Goal: Information Seeking & Learning: Learn about a topic

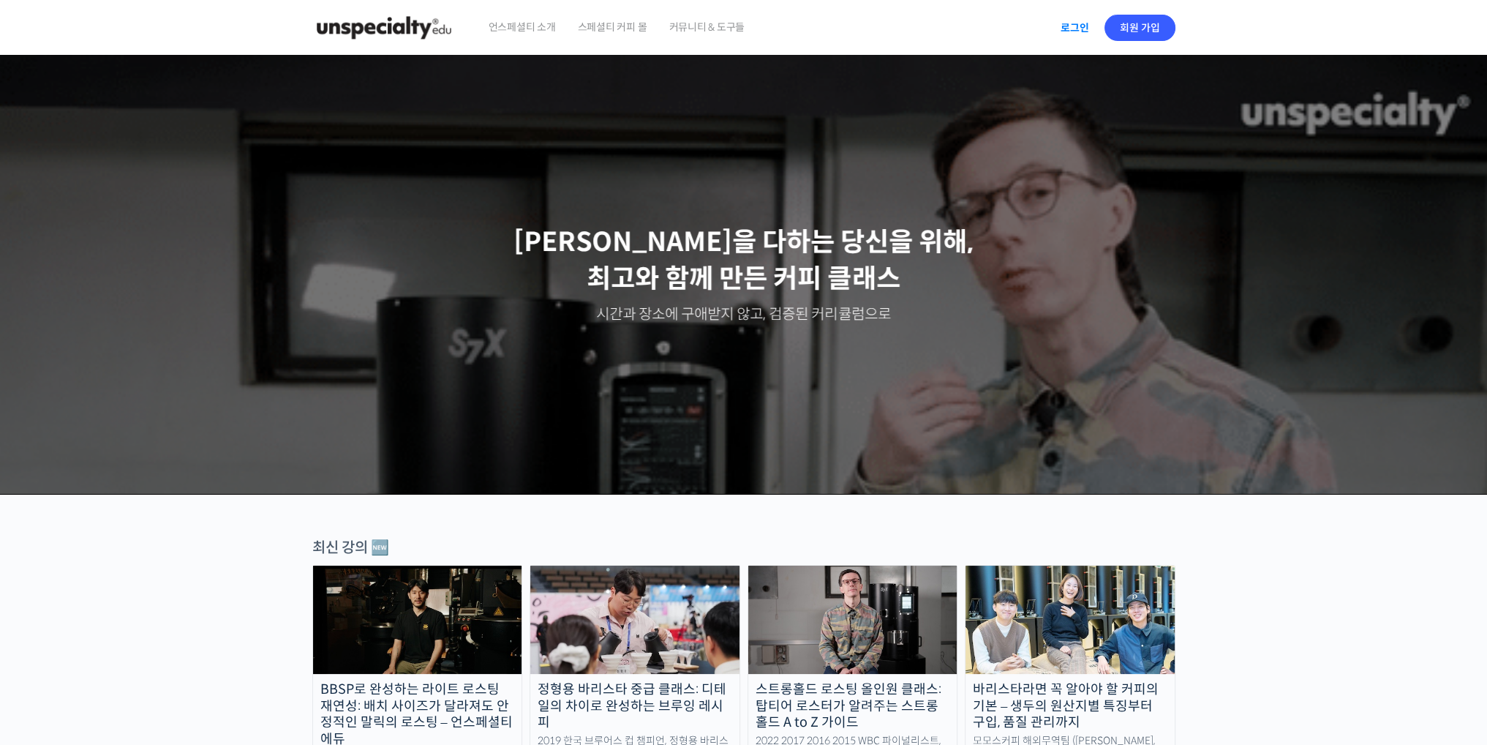
click at [1071, 24] on link "로그인" at bounding box center [1075, 28] width 46 height 34
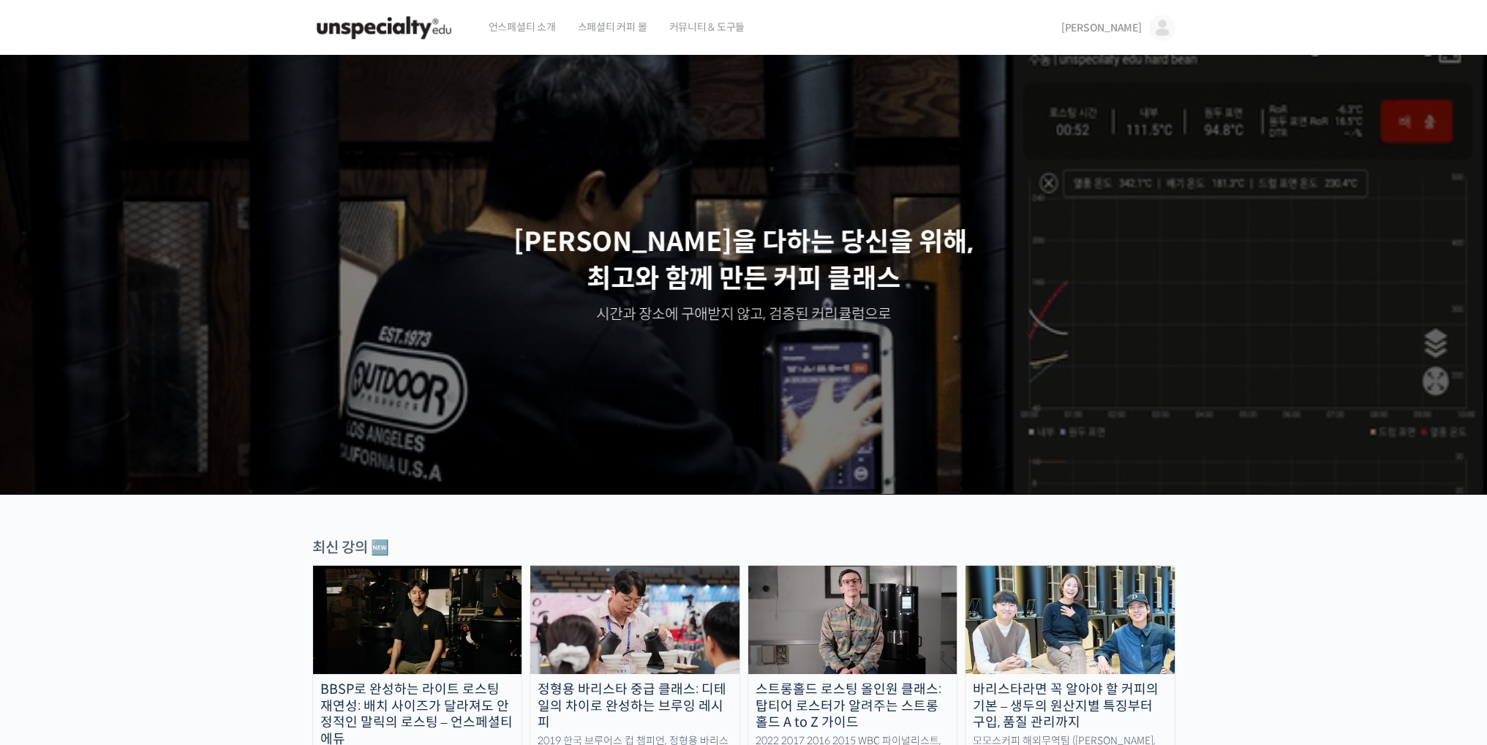
click at [1127, 36] on link "[PERSON_NAME]" at bounding box center [1119, 28] width 114 height 56
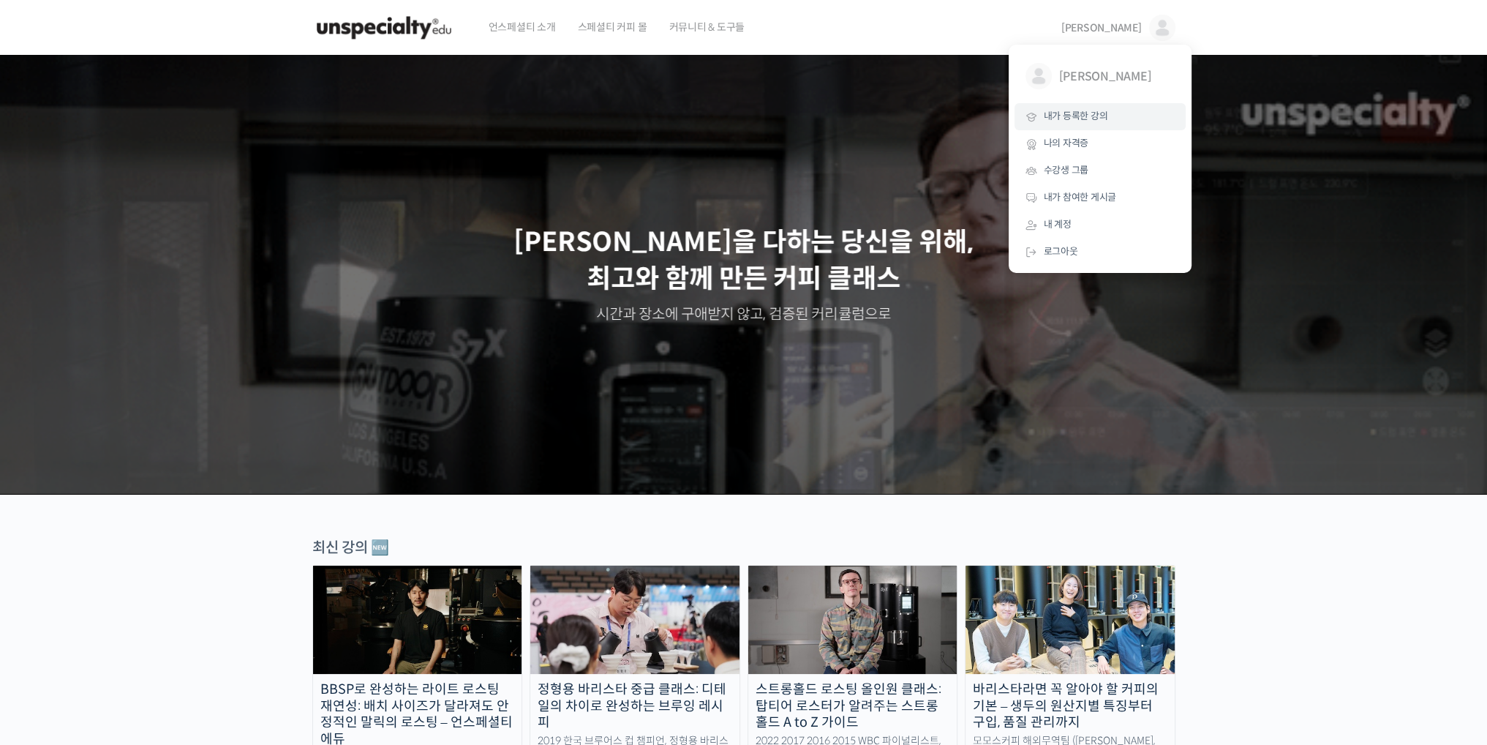
click at [1090, 113] on span "내가 등록한 강의" at bounding box center [1076, 116] width 64 height 12
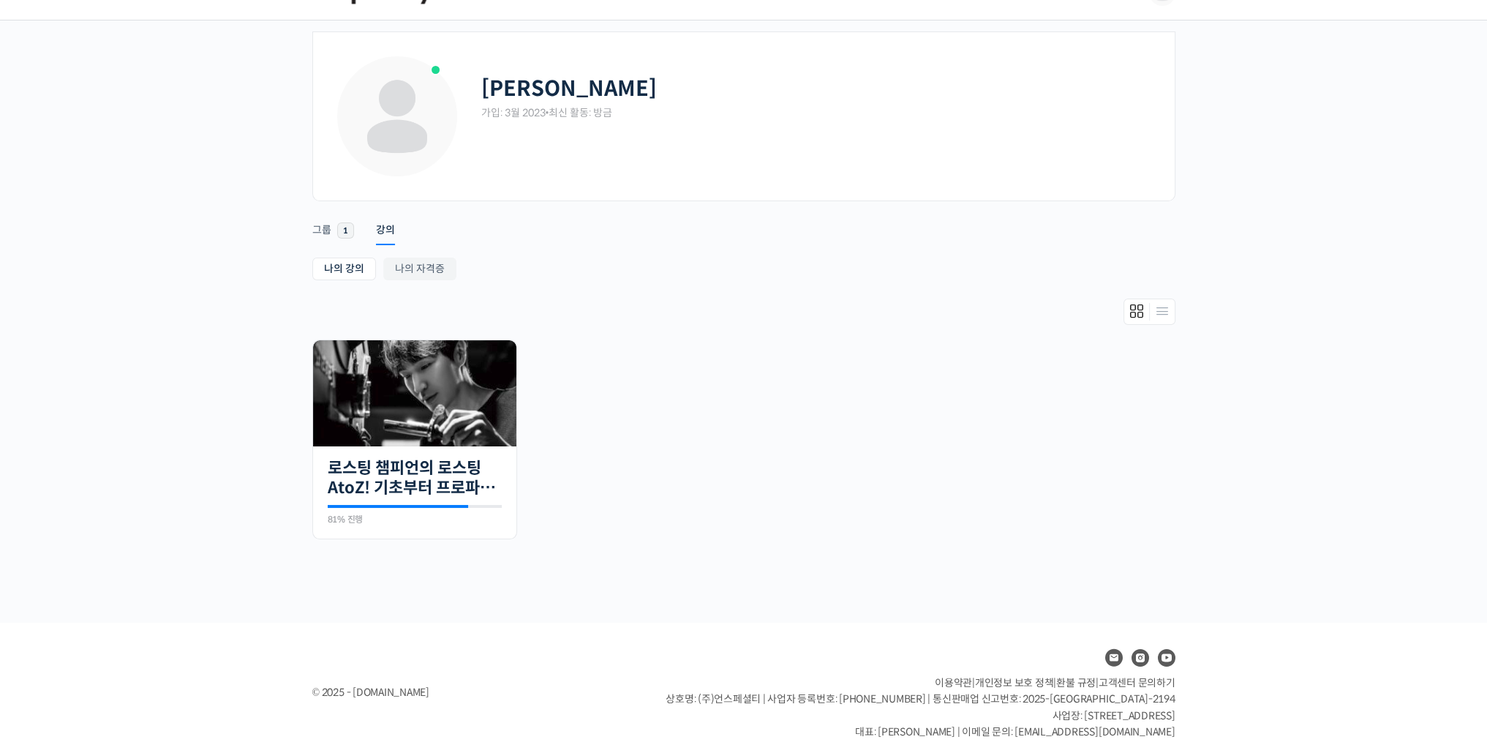
scroll to position [52, 0]
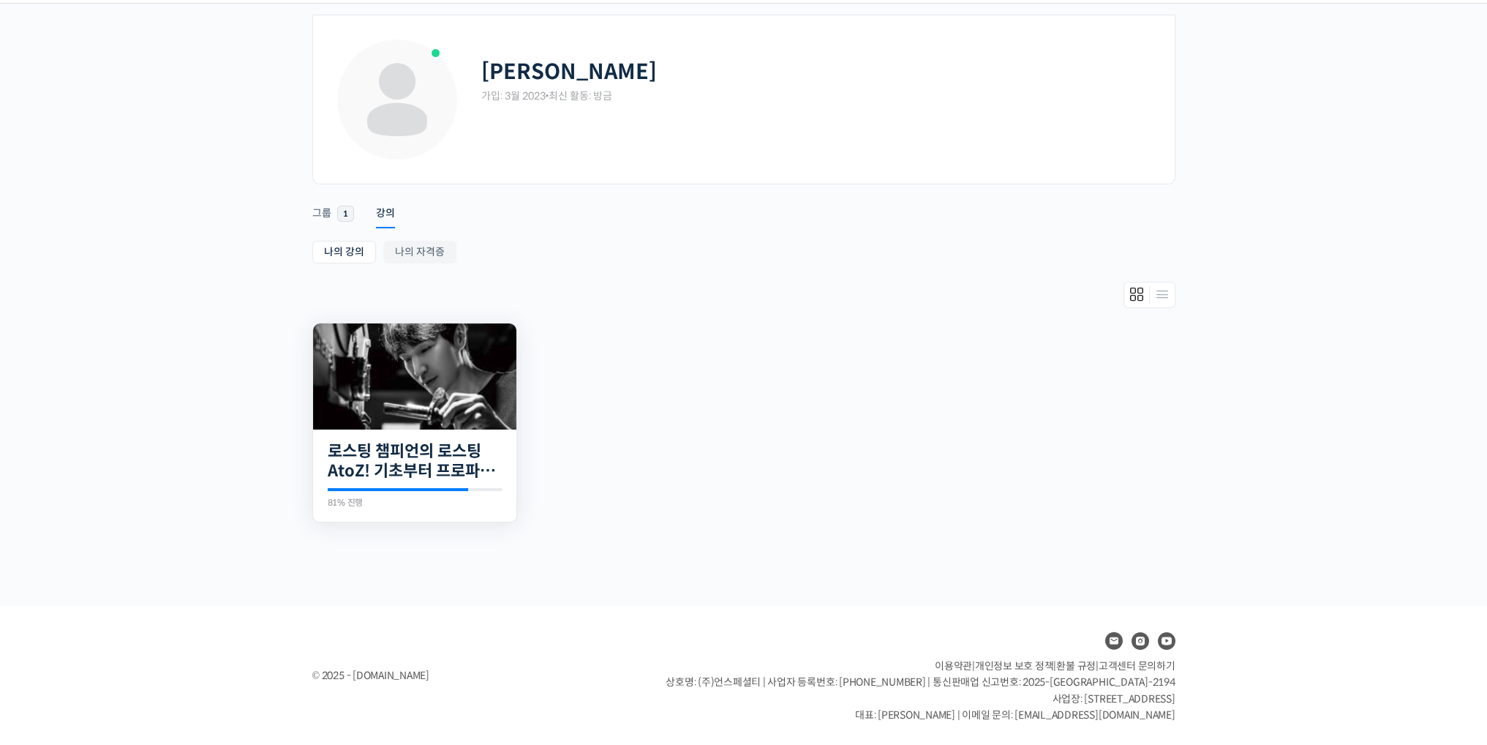
click at [475, 383] on img at bounding box center [414, 376] width 203 height 106
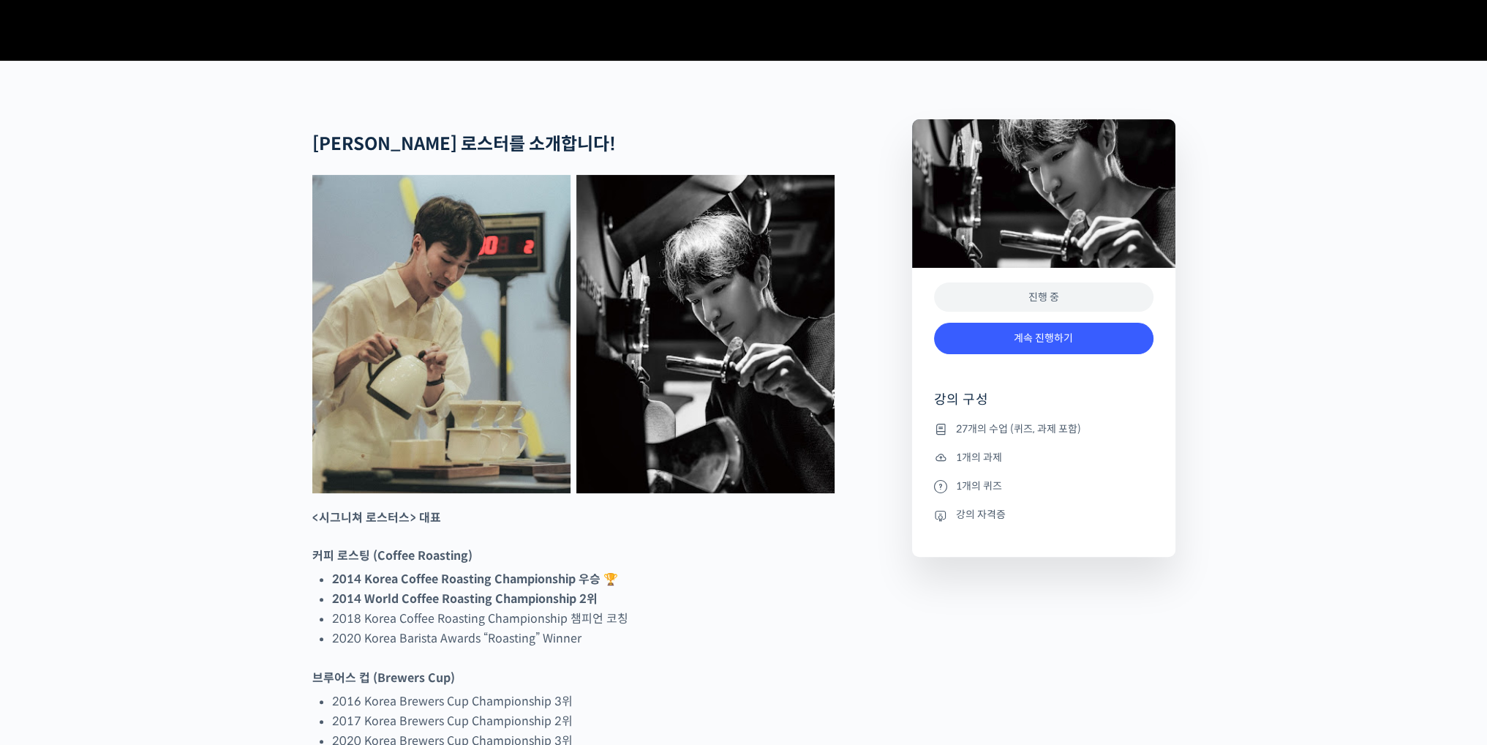
scroll to position [512, 0]
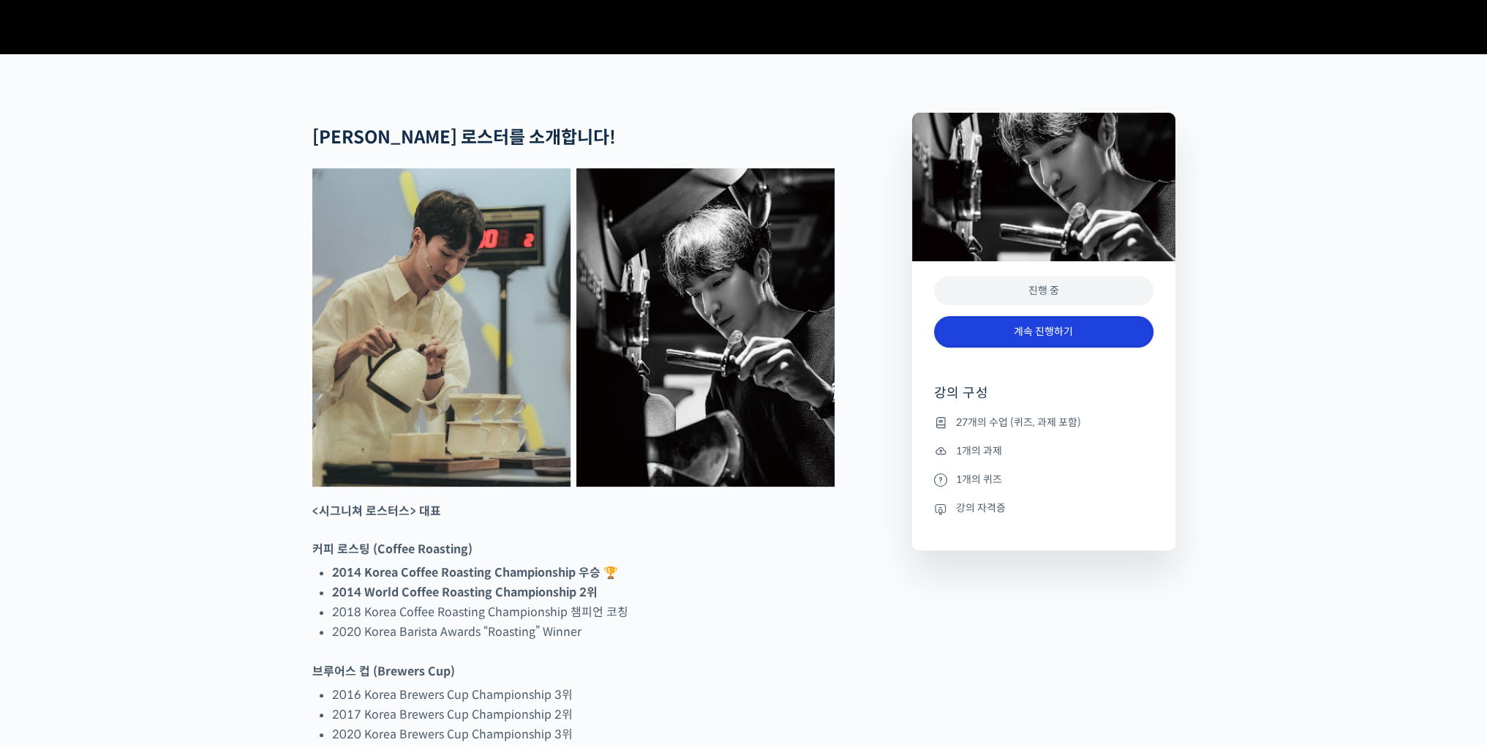
click at [1013, 348] on link "계속 진행하기" at bounding box center [1043, 331] width 219 height 31
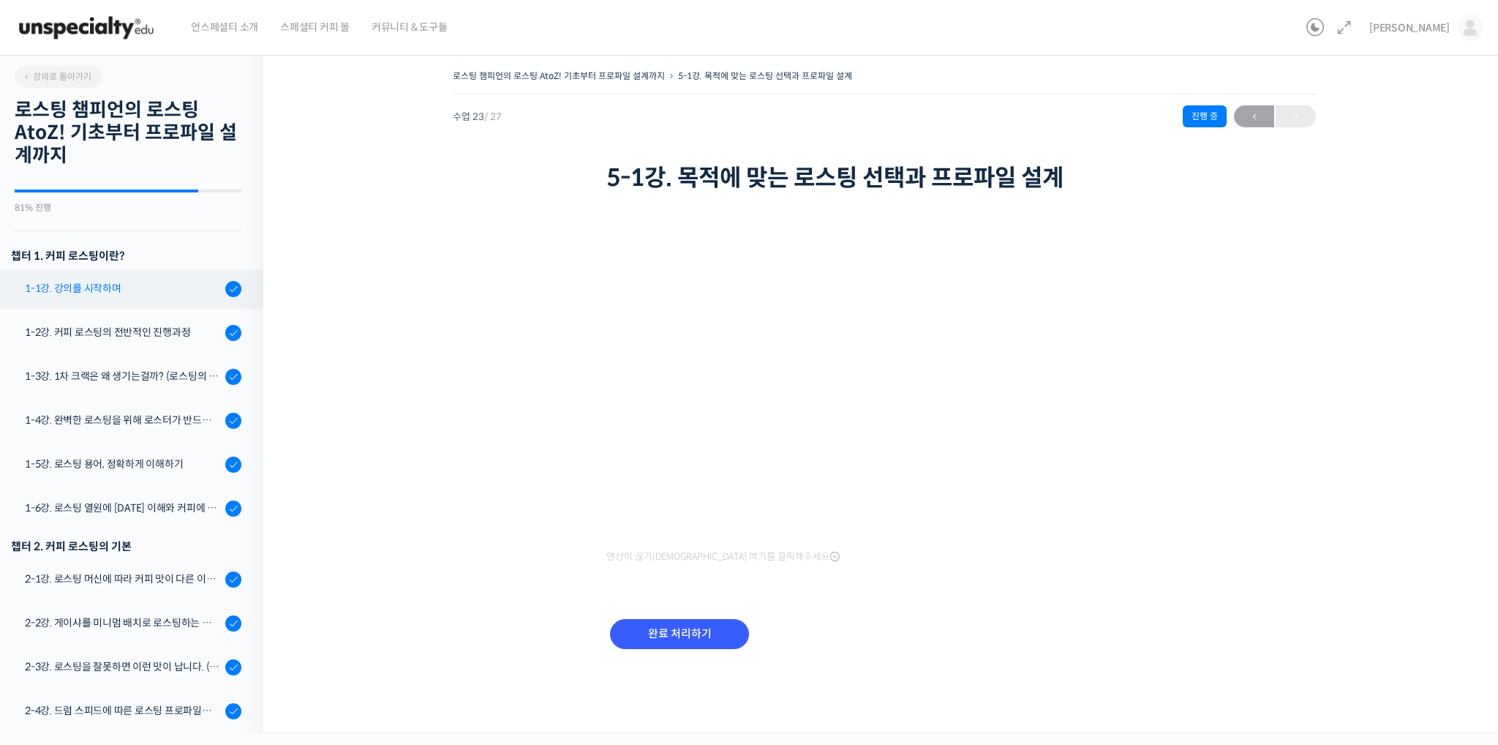
click at [113, 295] on div "1-1강. 강의를 시작하며" at bounding box center [123, 288] width 196 height 16
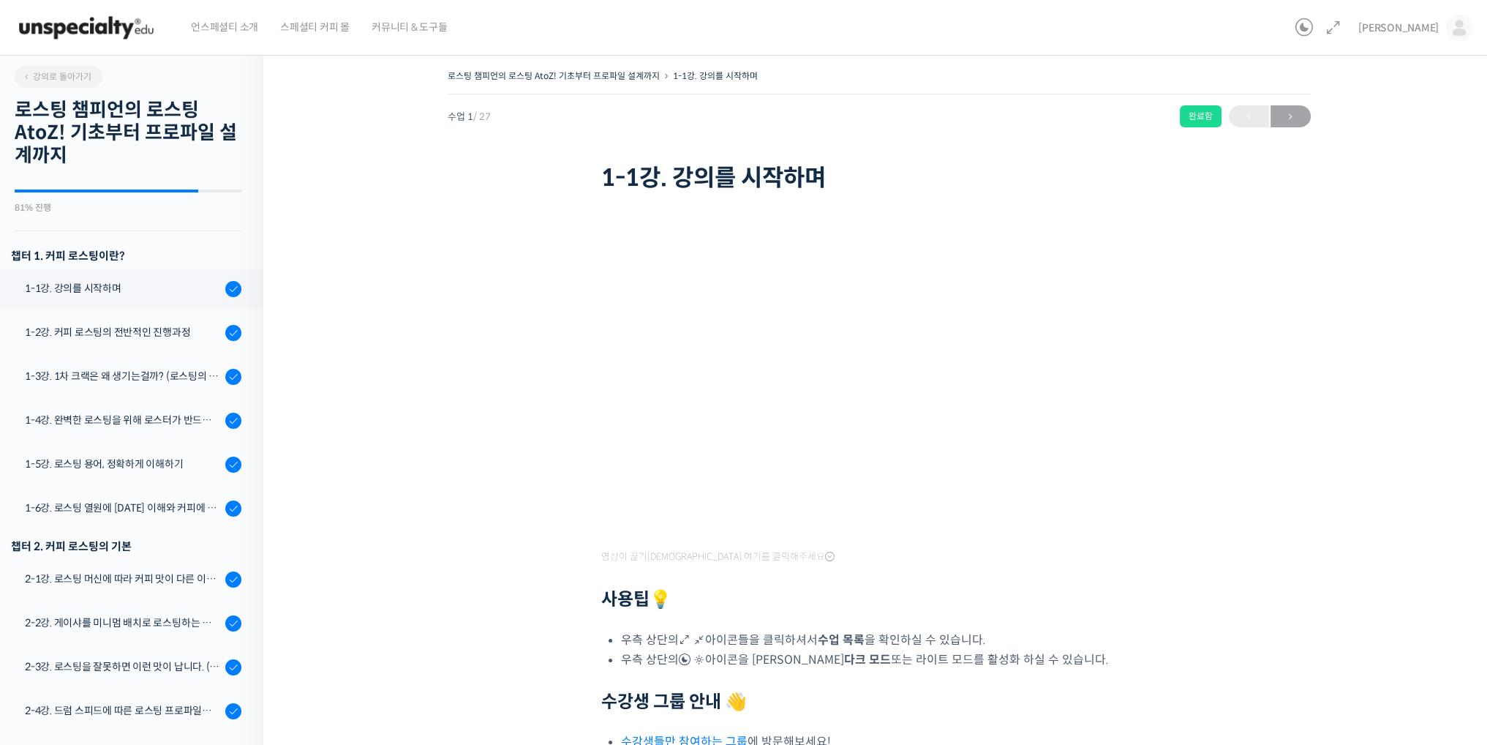
click at [392, 416] on div "로스팅 챔피언의 로스팅 AtoZ! 기초부터 프로파일 설계까지 1-1강. 강의를 시작하며 완료함 수업 1 / 27 완료함 다음 → 1-1강. 강…" at bounding box center [879, 462] width 1085 height 792
click at [94, 337] on div "1-2강. 커피 로스팅의 전반적인 진행과정" at bounding box center [123, 332] width 196 height 16
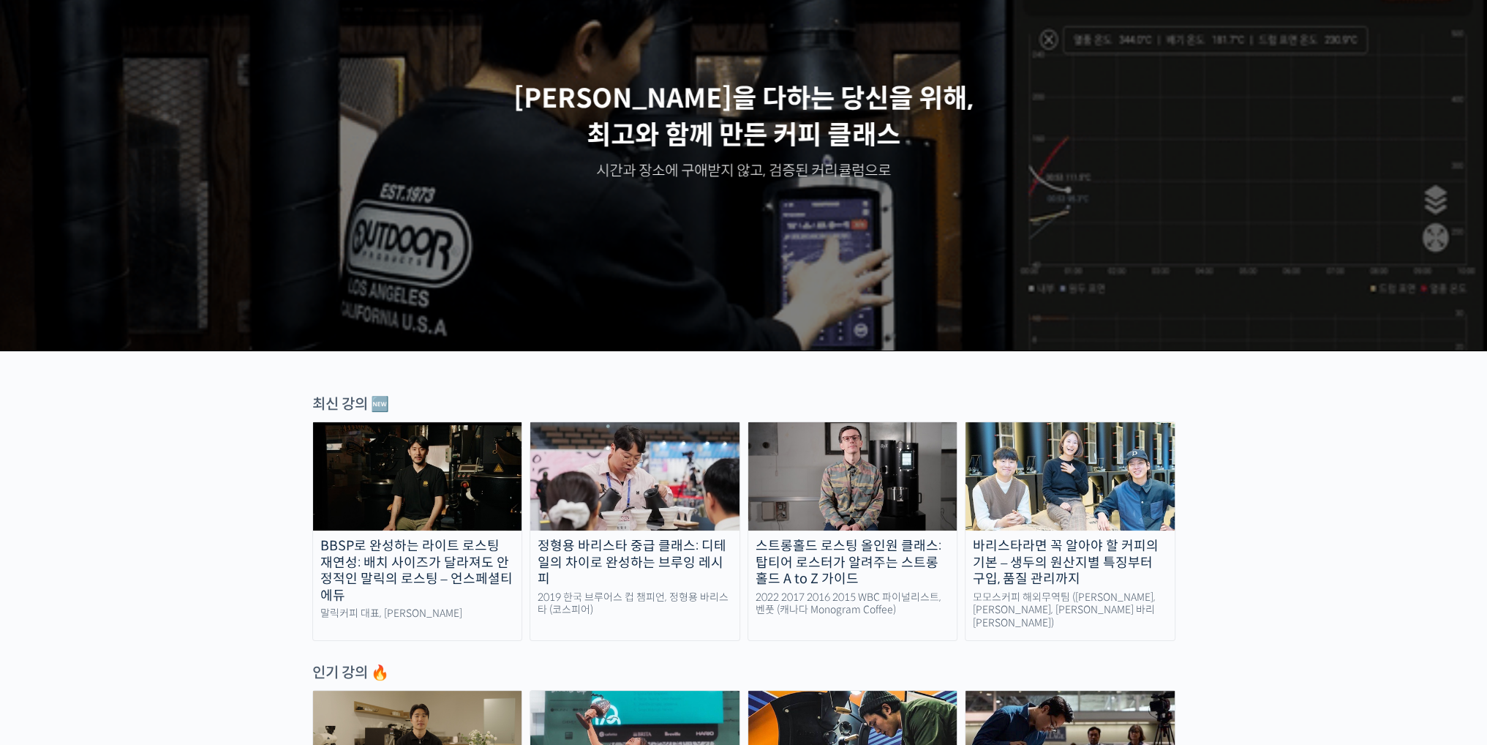
scroll to position [146, 0]
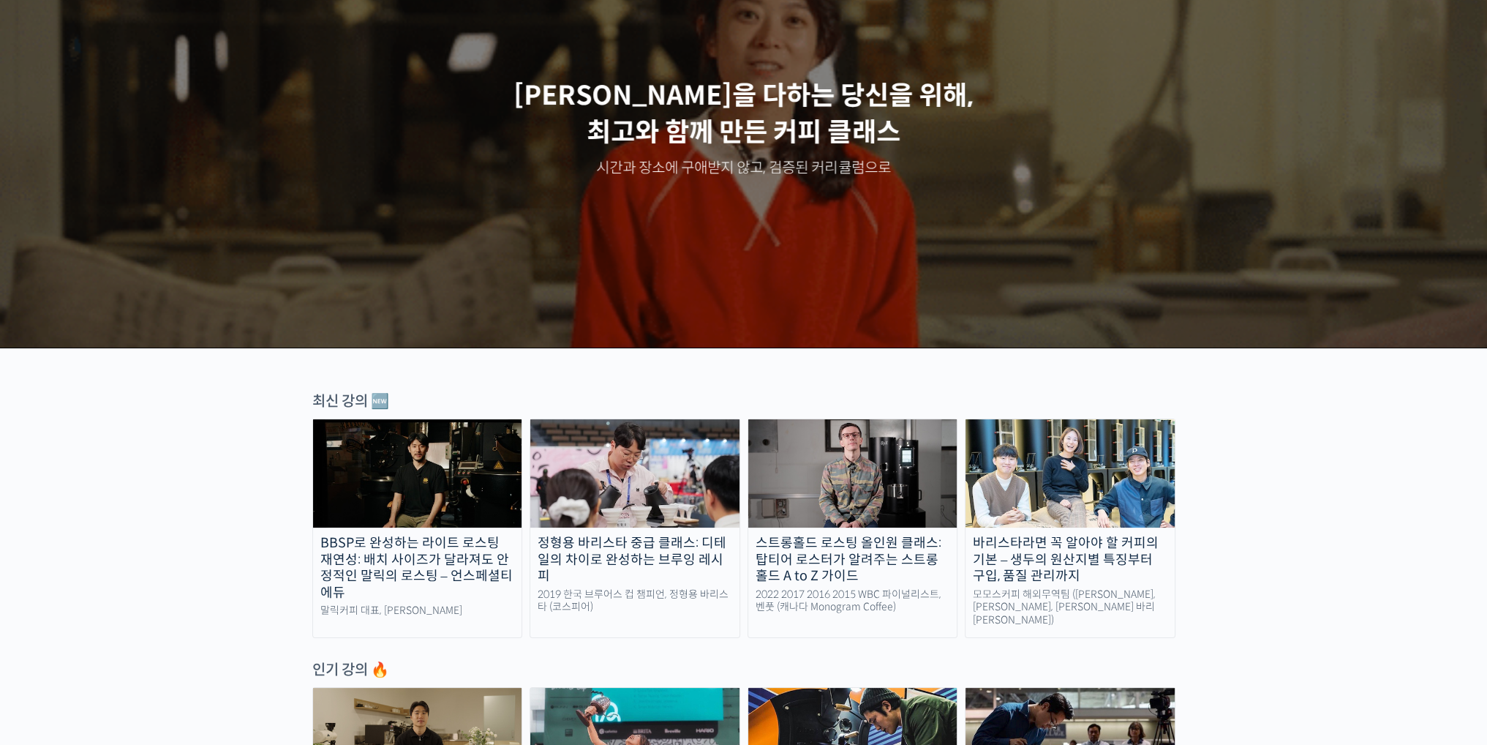
click at [430, 467] on img at bounding box center [417, 473] width 209 height 108
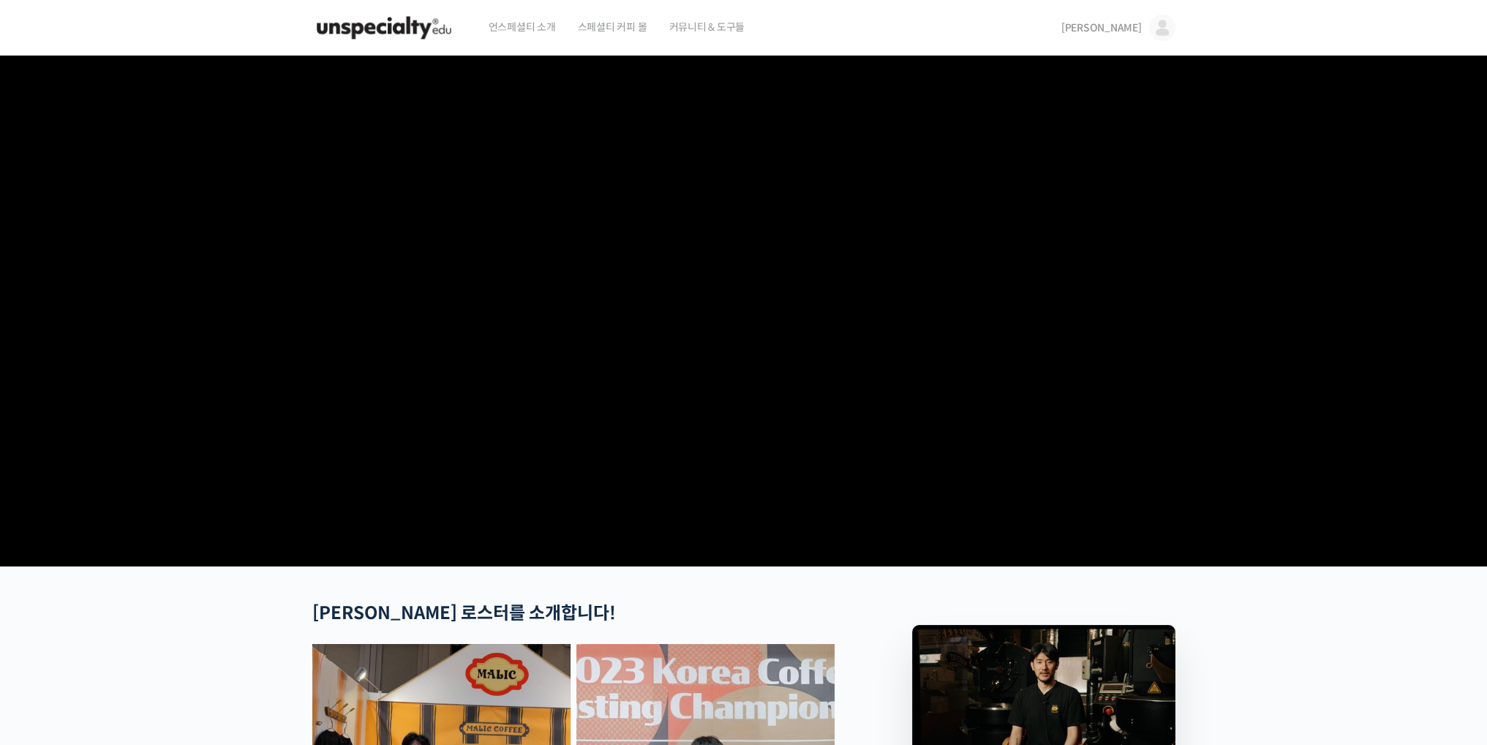
drag, startPoint x: 767, startPoint y: 612, endPoint x: 686, endPoint y: 315, distance: 308.4
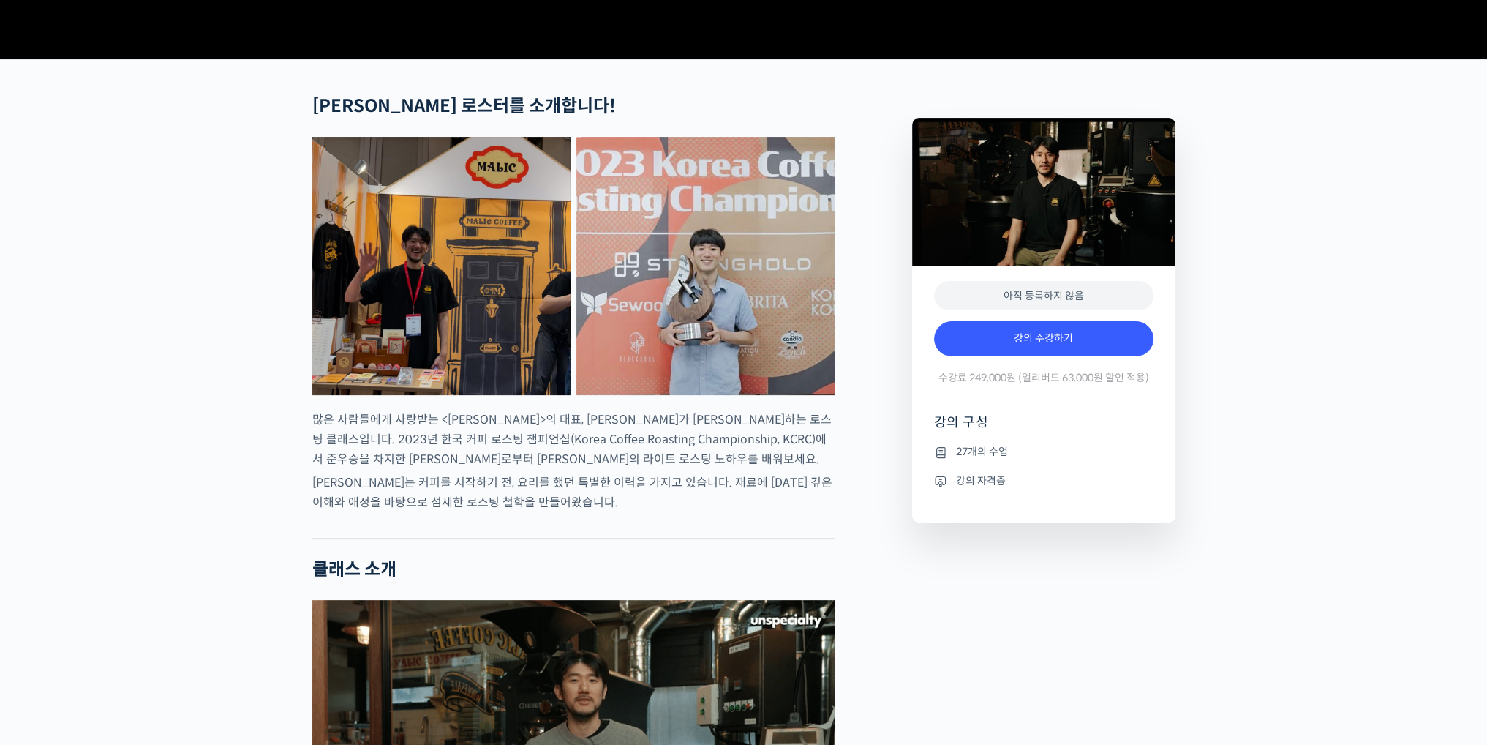
scroll to position [512, 0]
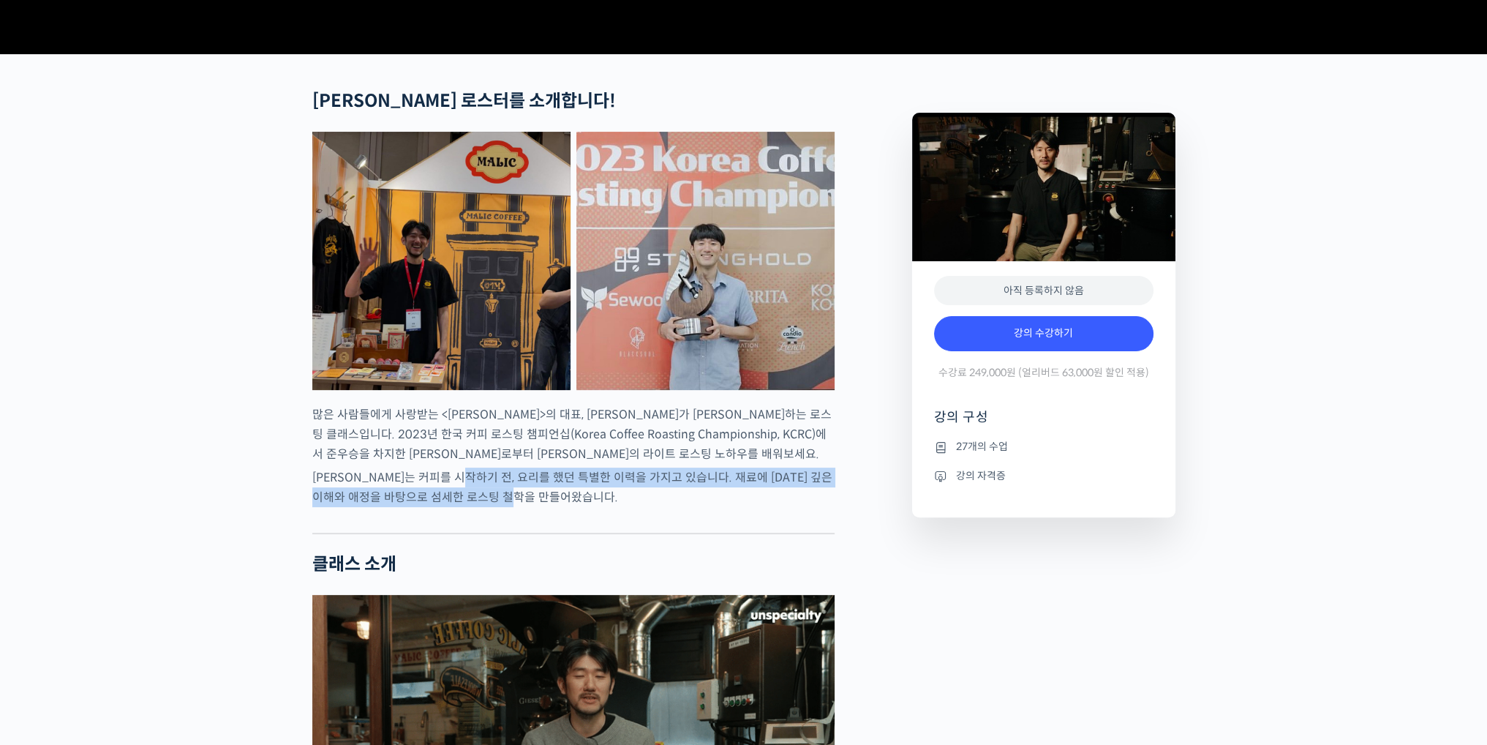
drag, startPoint x: 480, startPoint y: 527, endPoint x: 684, endPoint y: 545, distance: 204.9
click at [682, 507] on p "최철 로스터는 커피를 시작하기 전, 요리를 했던 특별한 이력을 가지고 있습니다. 재료에 대한 깊은 이해와 애정을 바탕으로 섬세한 로스팅 철학을…" at bounding box center [573, 487] width 522 height 40
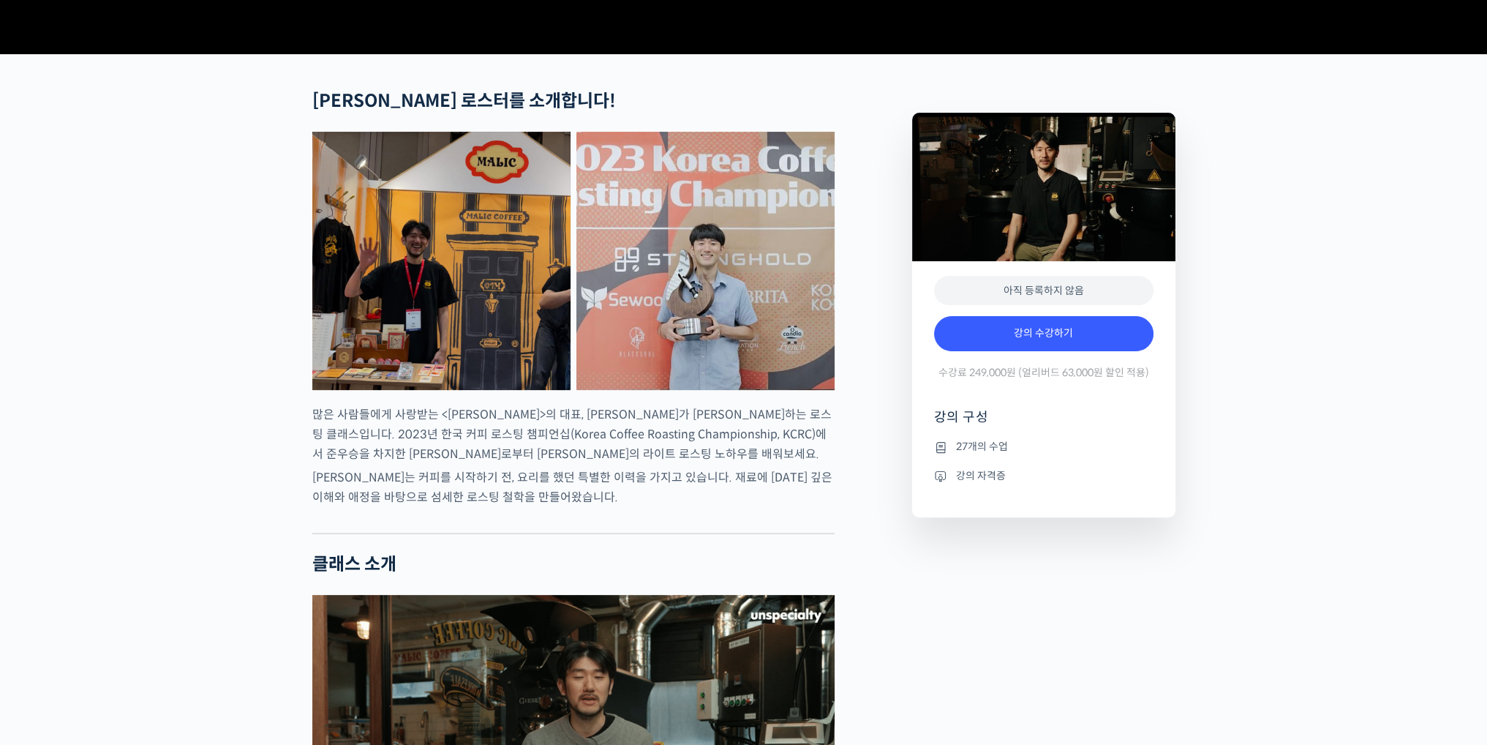
click at [705, 533] on div at bounding box center [573, 522] width 522 height 22
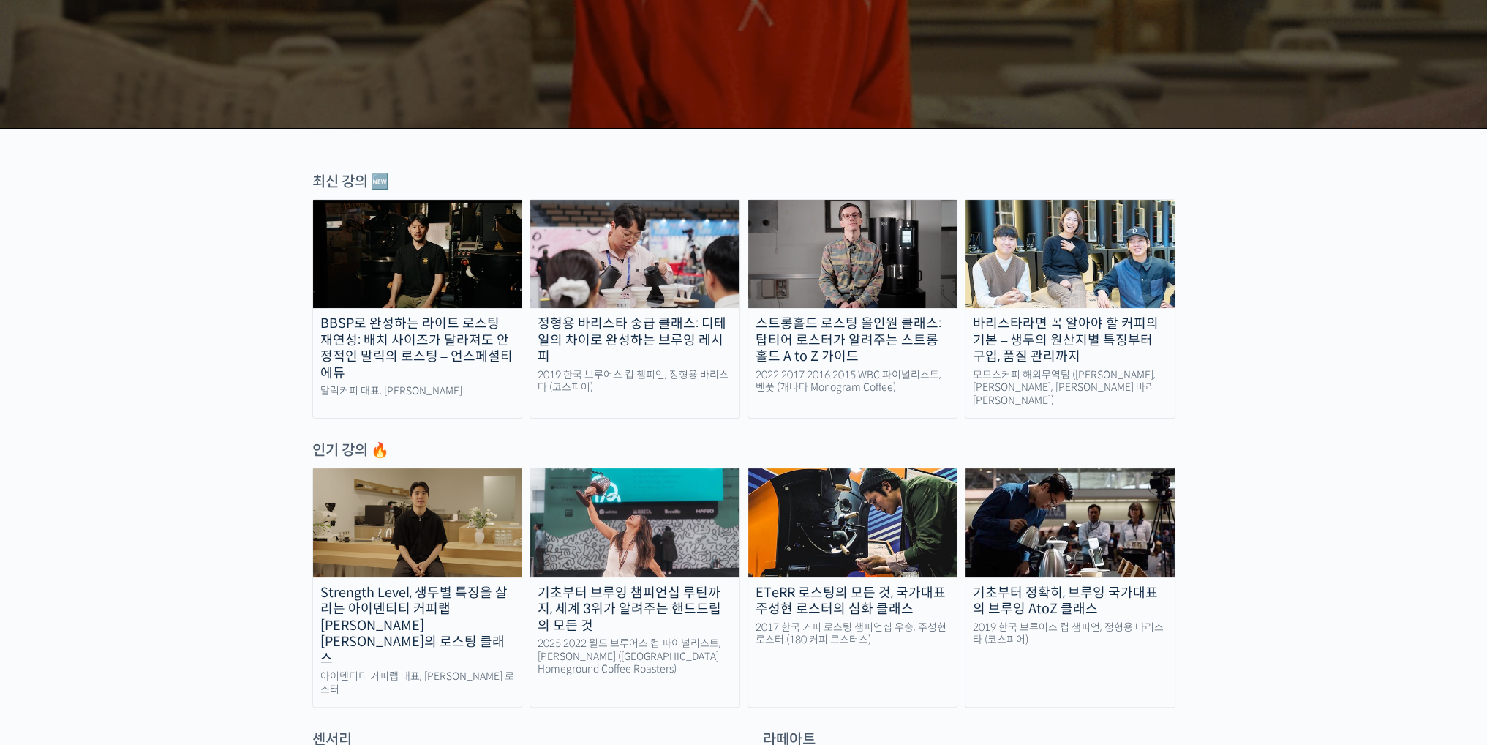
scroll to position [512, 0]
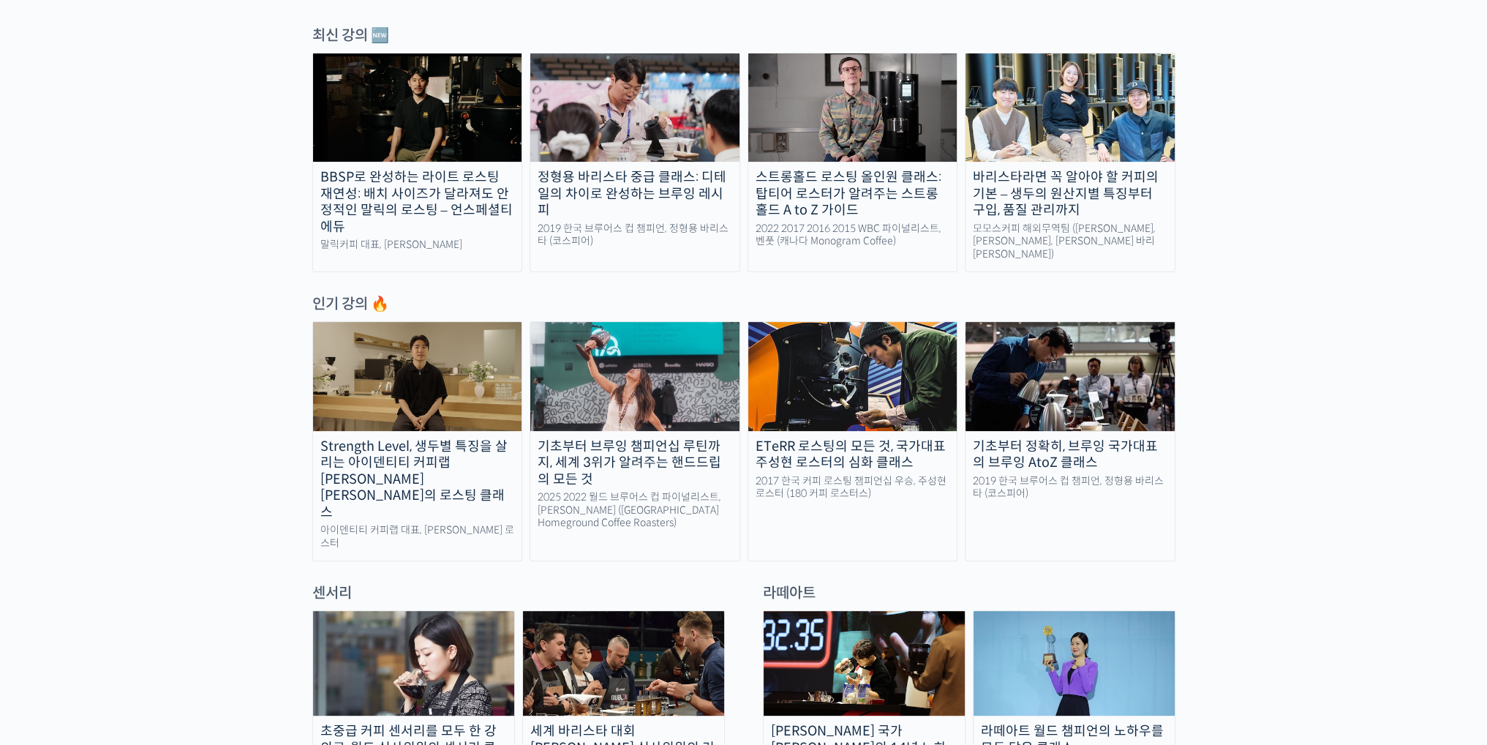
click at [416, 369] on img at bounding box center [417, 376] width 209 height 108
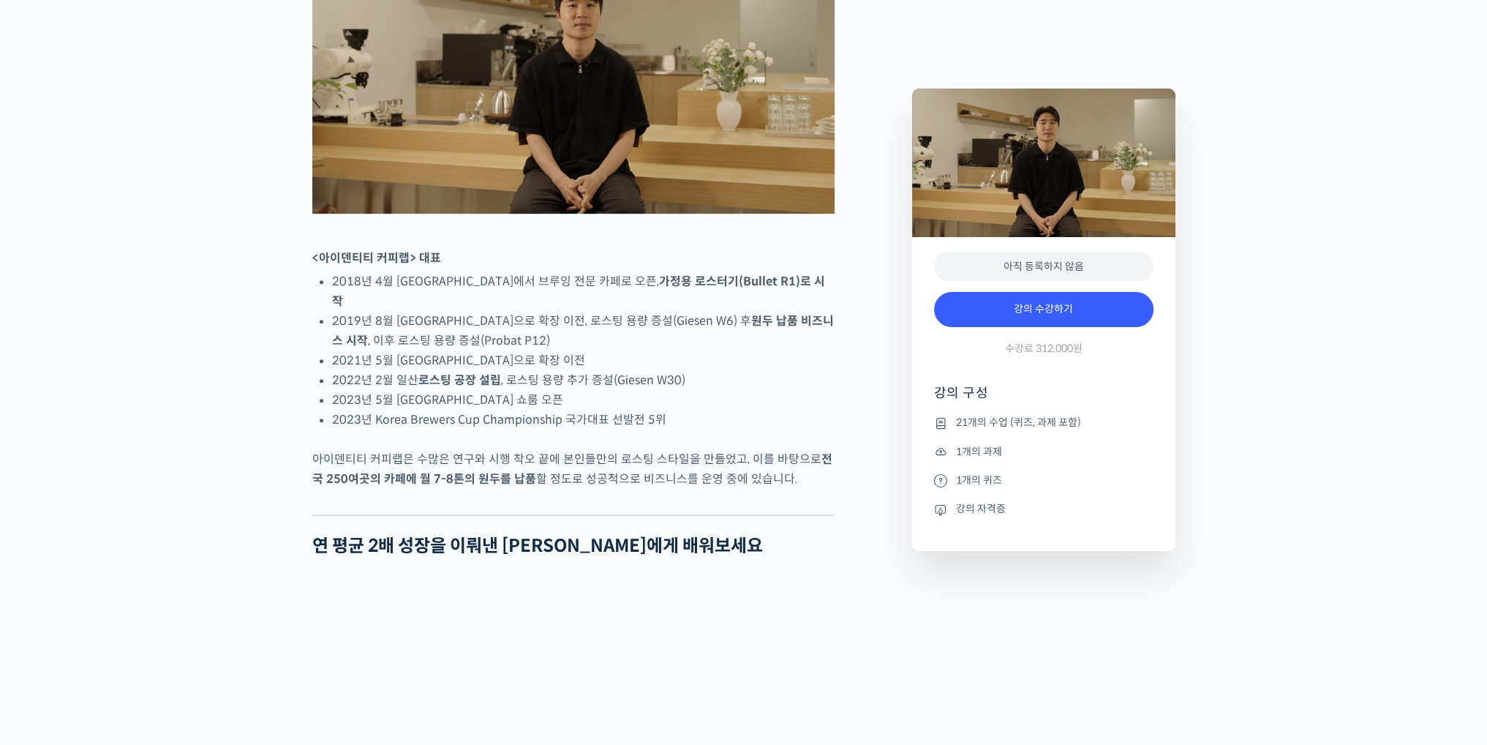
scroll to position [732, 0]
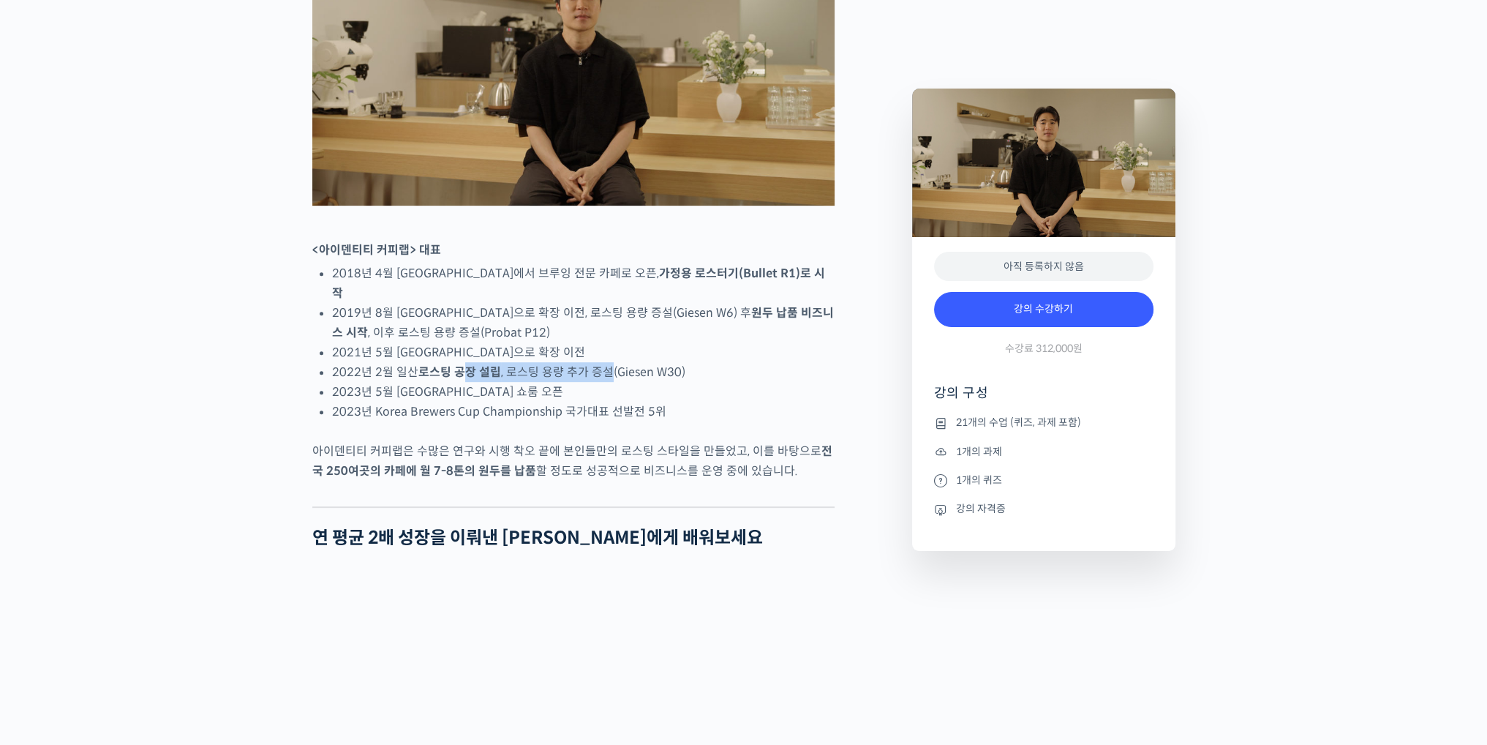
drag, startPoint x: 465, startPoint y: 406, endPoint x: 615, endPoint y: 451, distance: 156.0
click at [607, 382] on li "2022년 2월 일산 로스팅 공장 설립 , 로스팅 용량 추가 증설(Giesen W30)" at bounding box center [583, 372] width 503 height 20
click at [615, 421] on li "2023년 Korea Brewers Cup Championship 국가대표 선발전 5위" at bounding box center [583, 412] width 503 height 20
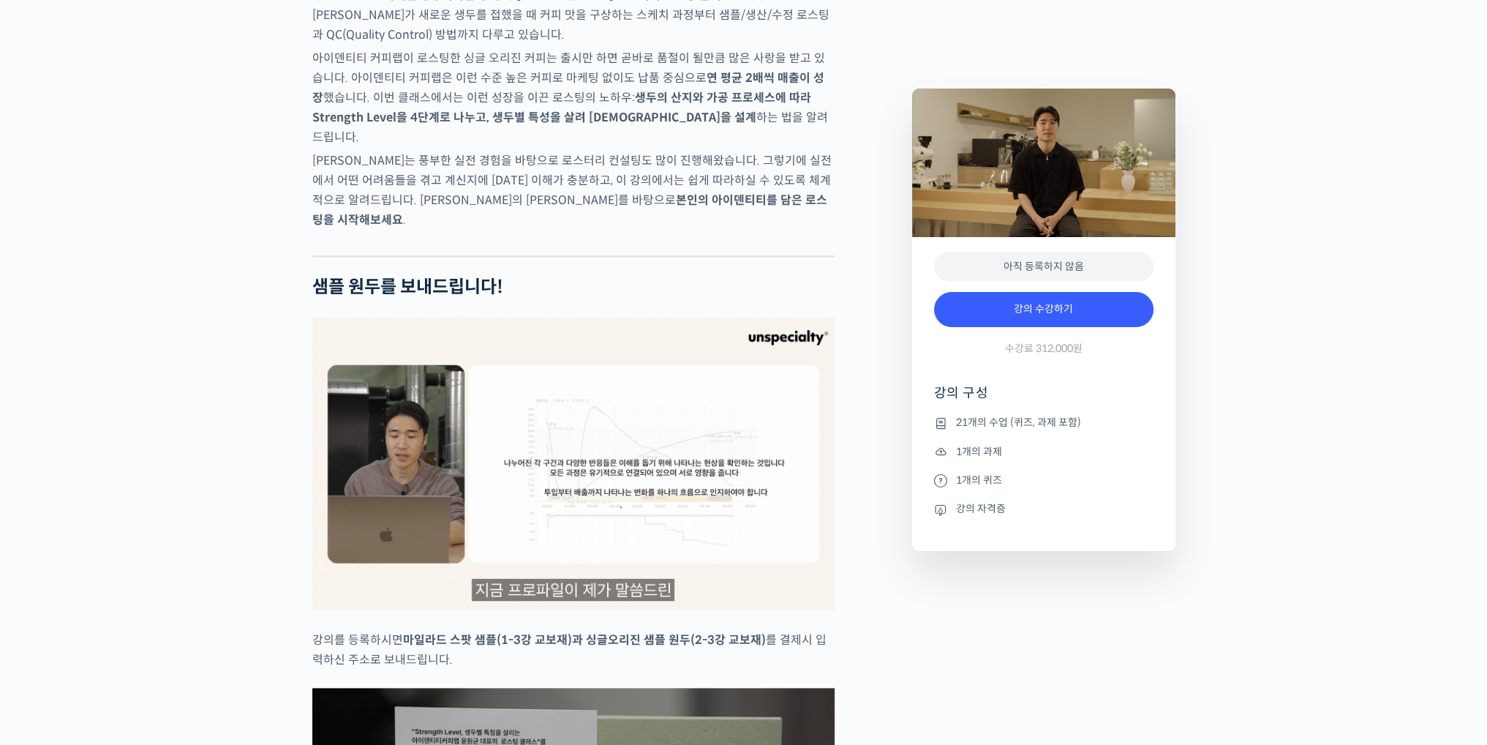
scroll to position [2561, 0]
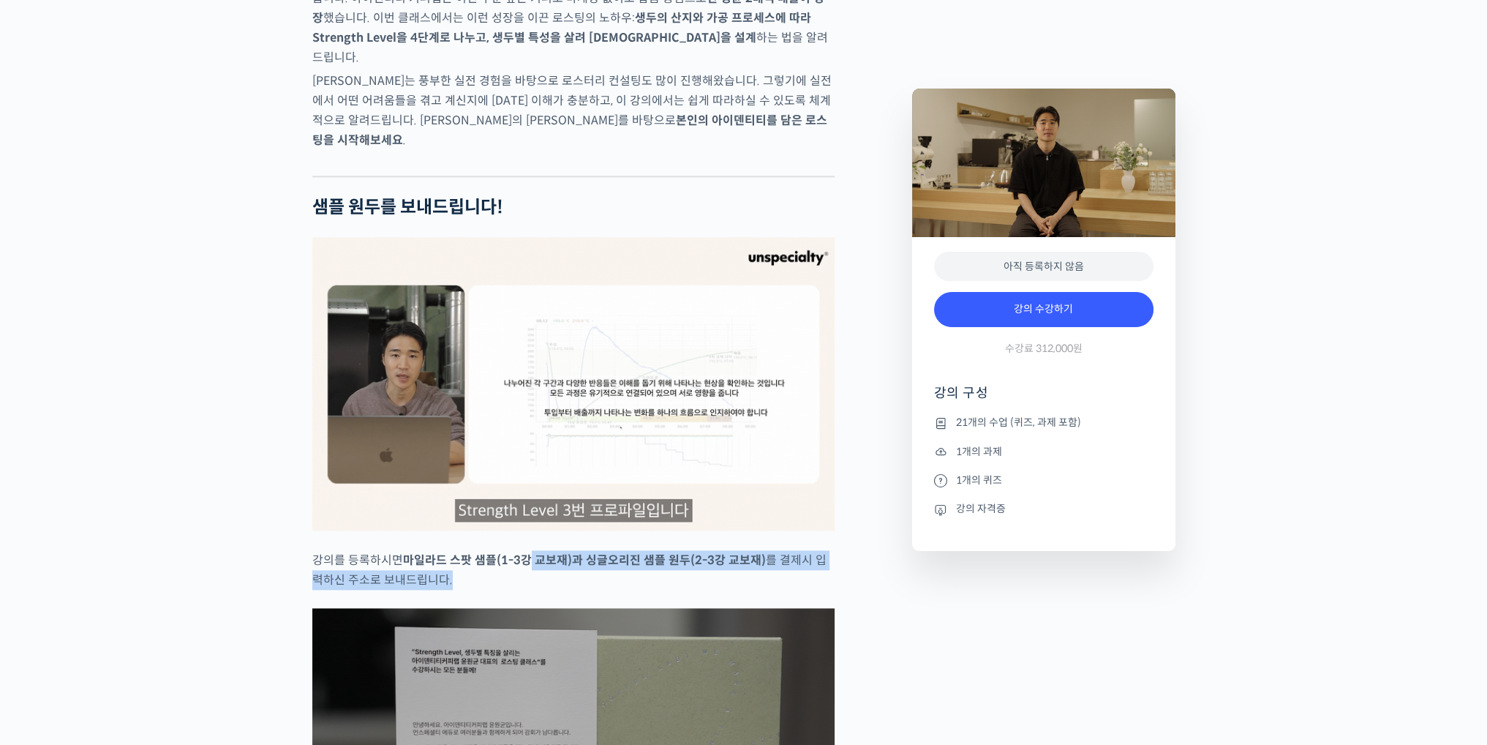
drag, startPoint x: 533, startPoint y: 551, endPoint x: 696, endPoint y: 579, distance: 166.3
click at [696, 579] on p "강의를 등록하시면 마일라드 스팟 샘플(1-3강 교보재)과 싱글오리진 샘플 원두(2-3강 교보재) 를 결제시 입력하신 주소로 보내드립니다." at bounding box center [573, 570] width 522 height 40
click at [699, 583] on p "강의를 등록하시면 마일라드 스팟 샘플(1-3강 교보재)과 싱글오리진 샘플 원두(2-3강 교보재) 를 결제시 입력하신 주소로 보내드립니다." at bounding box center [573, 570] width 522 height 40
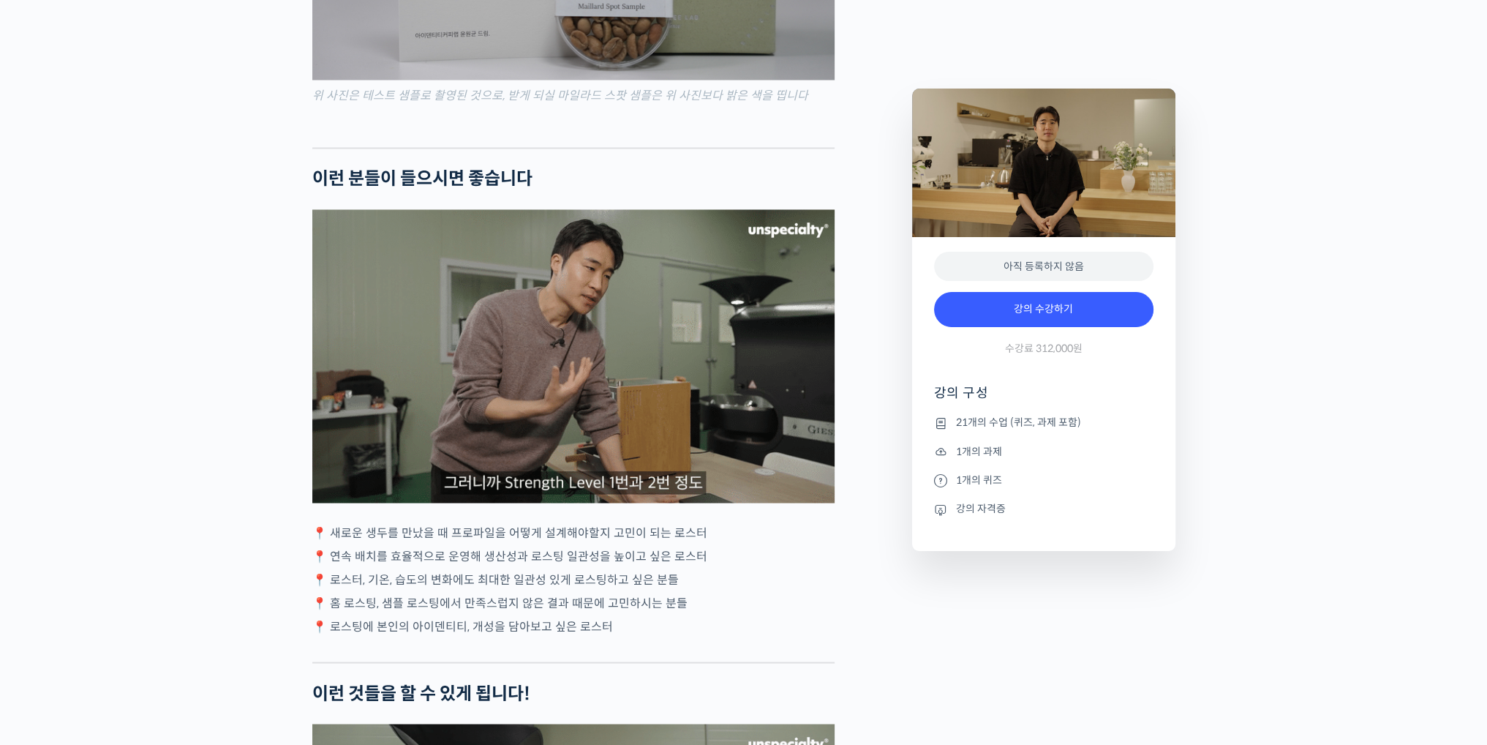
scroll to position [3439, 0]
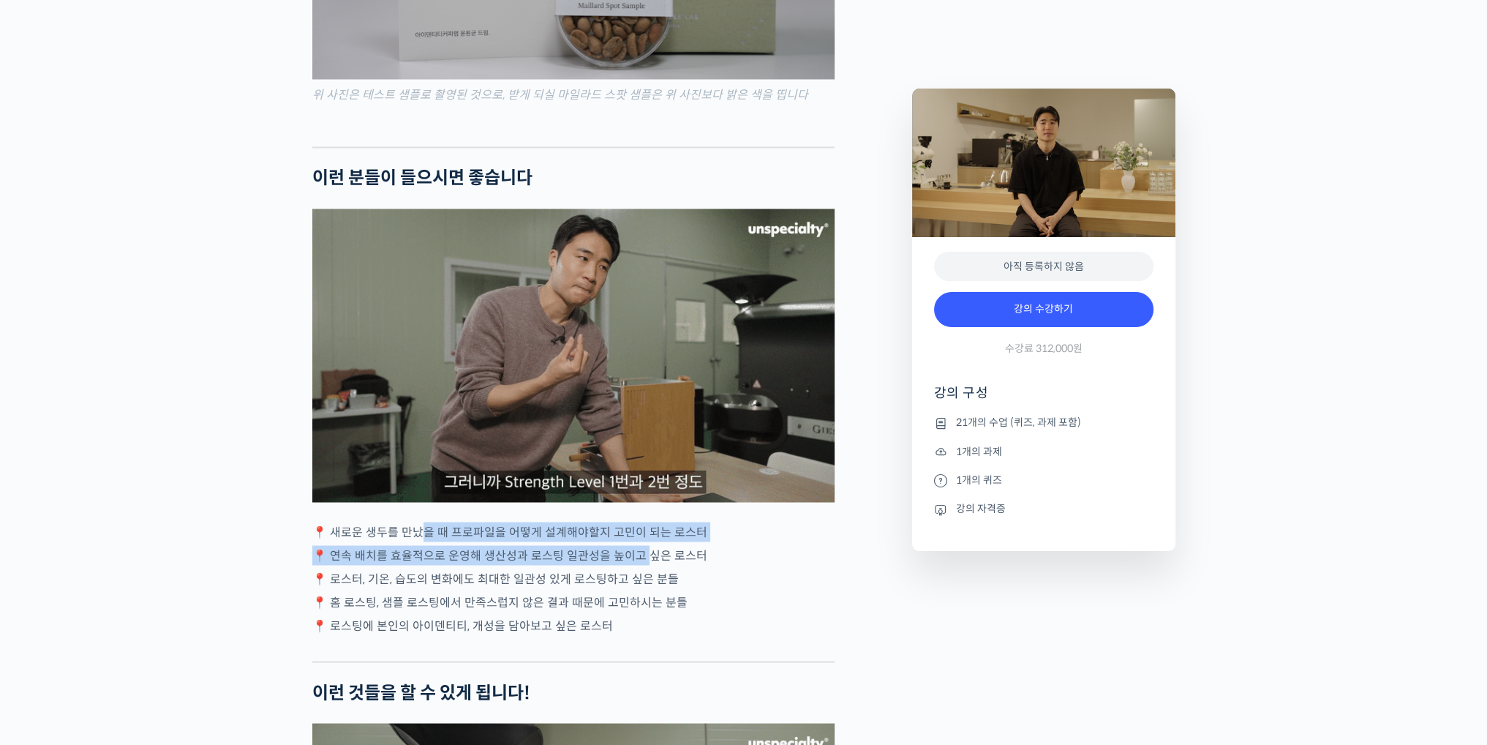
drag, startPoint x: 424, startPoint y: 533, endPoint x: 645, endPoint y: 549, distance: 221.6
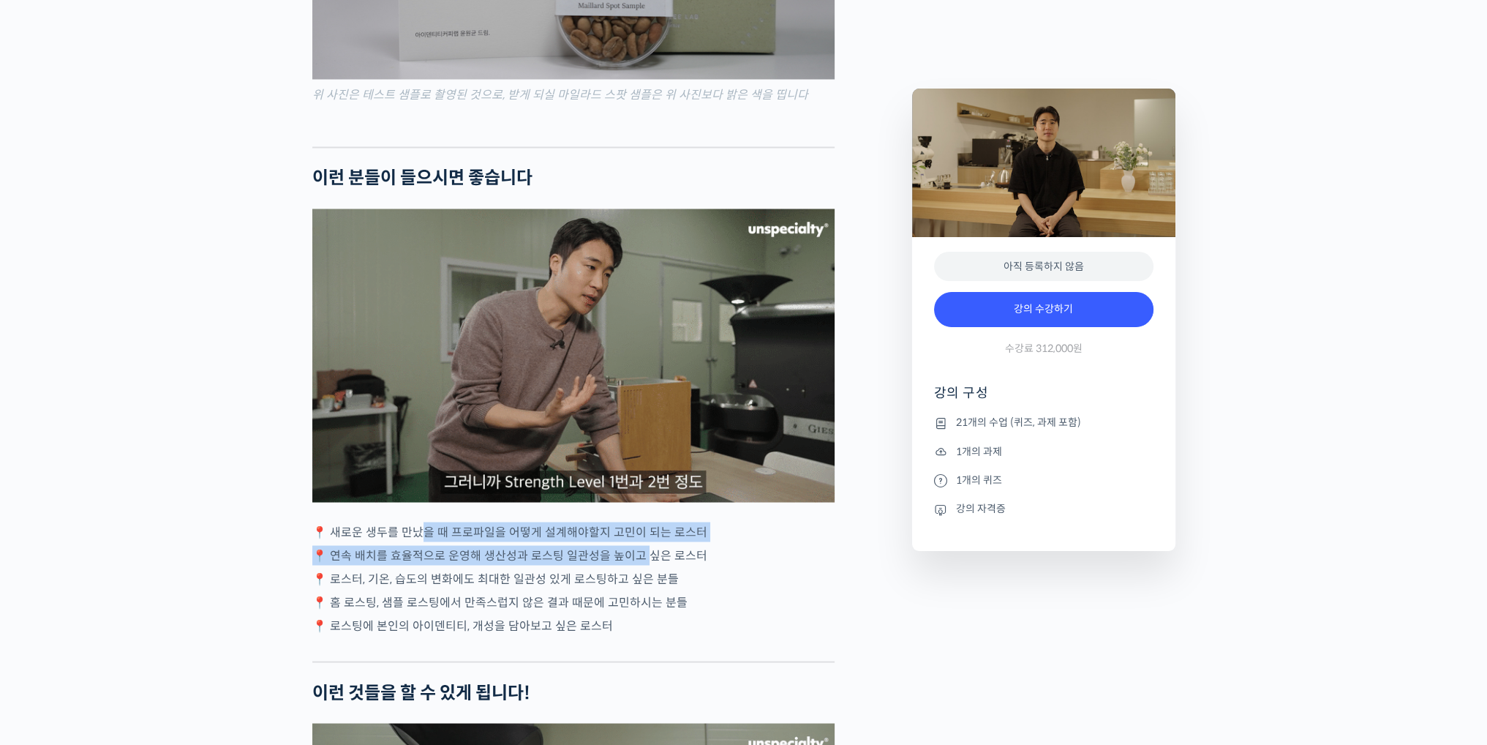
click at [645, 549] on div "윤원균 로스터를 소개합니다! <아이덴티티 커피랩> 대표 2018년 4월 서울 효창동에서 브루잉 전문 카페로 오픈, 가정용 로스터기(Bulle…" at bounding box center [573, 666] width 522 height 7004
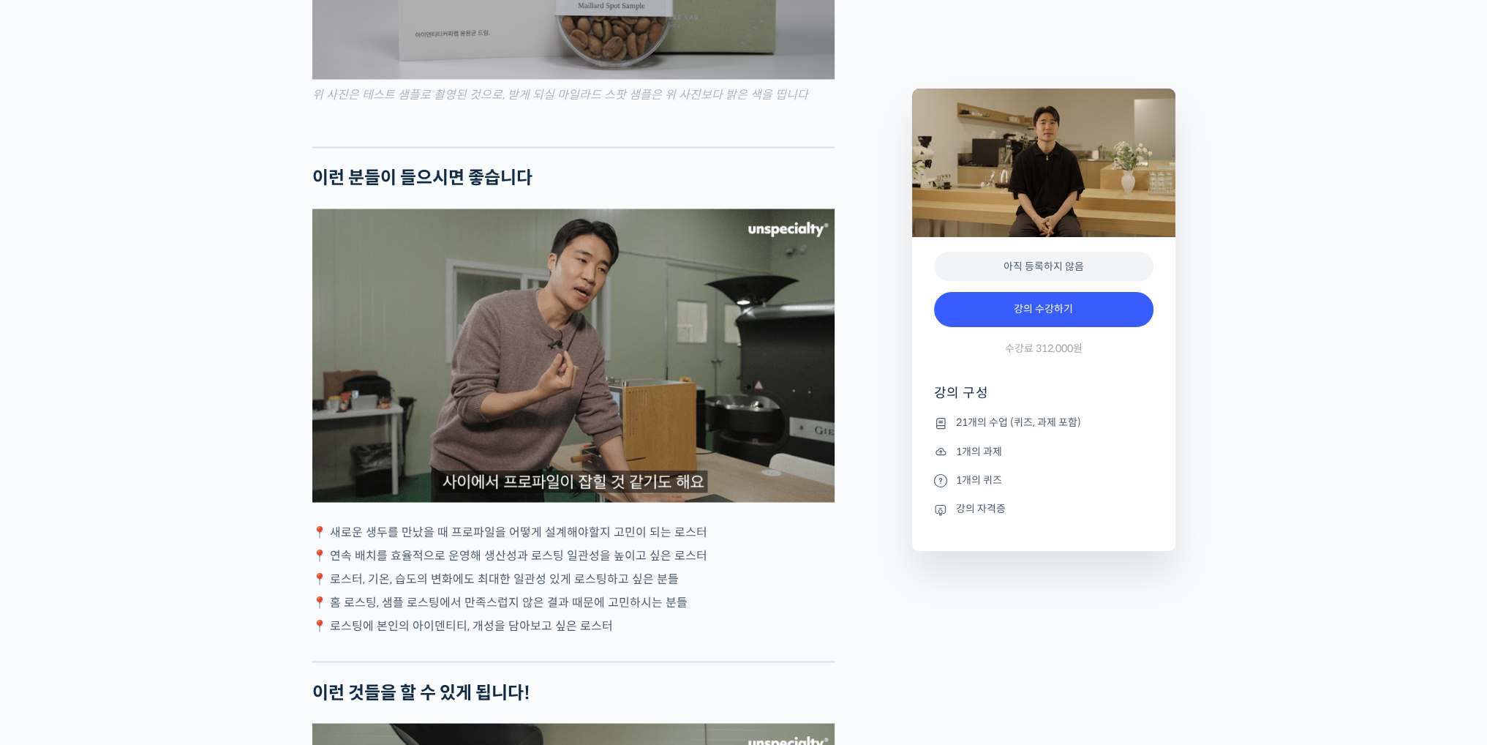
click at [676, 582] on div "윤원균 로스터를 소개합니다! <아이덴티티 커피랩> 대표 2018년 4월 서울 효창동에서 브루잉 전문 카페로 오픈, 가정용 로스터기(Bulle…" at bounding box center [573, 666] width 522 height 7004
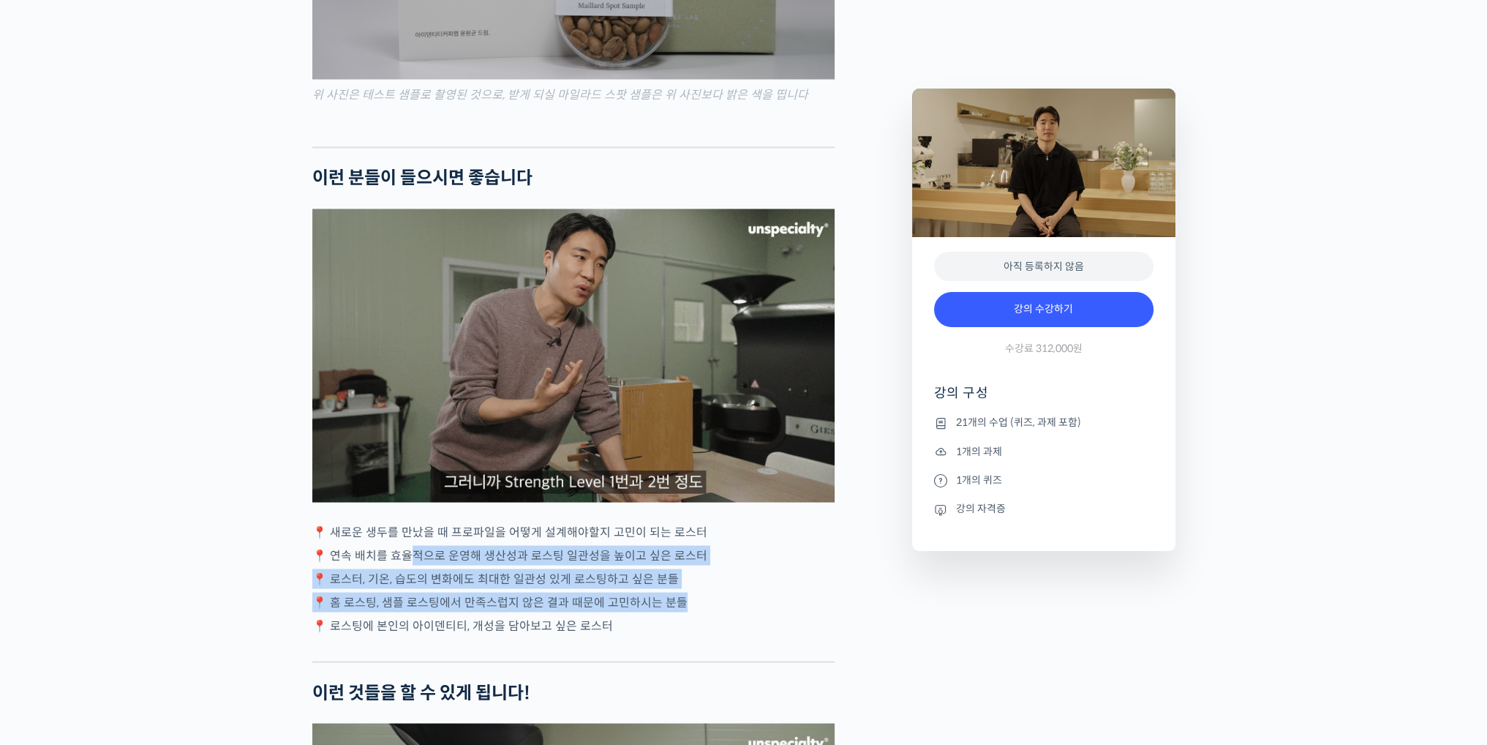
drag, startPoint x: 405, startPoint y: 545, endPoint x: 699, endPoint y: 594, distance: 298.2
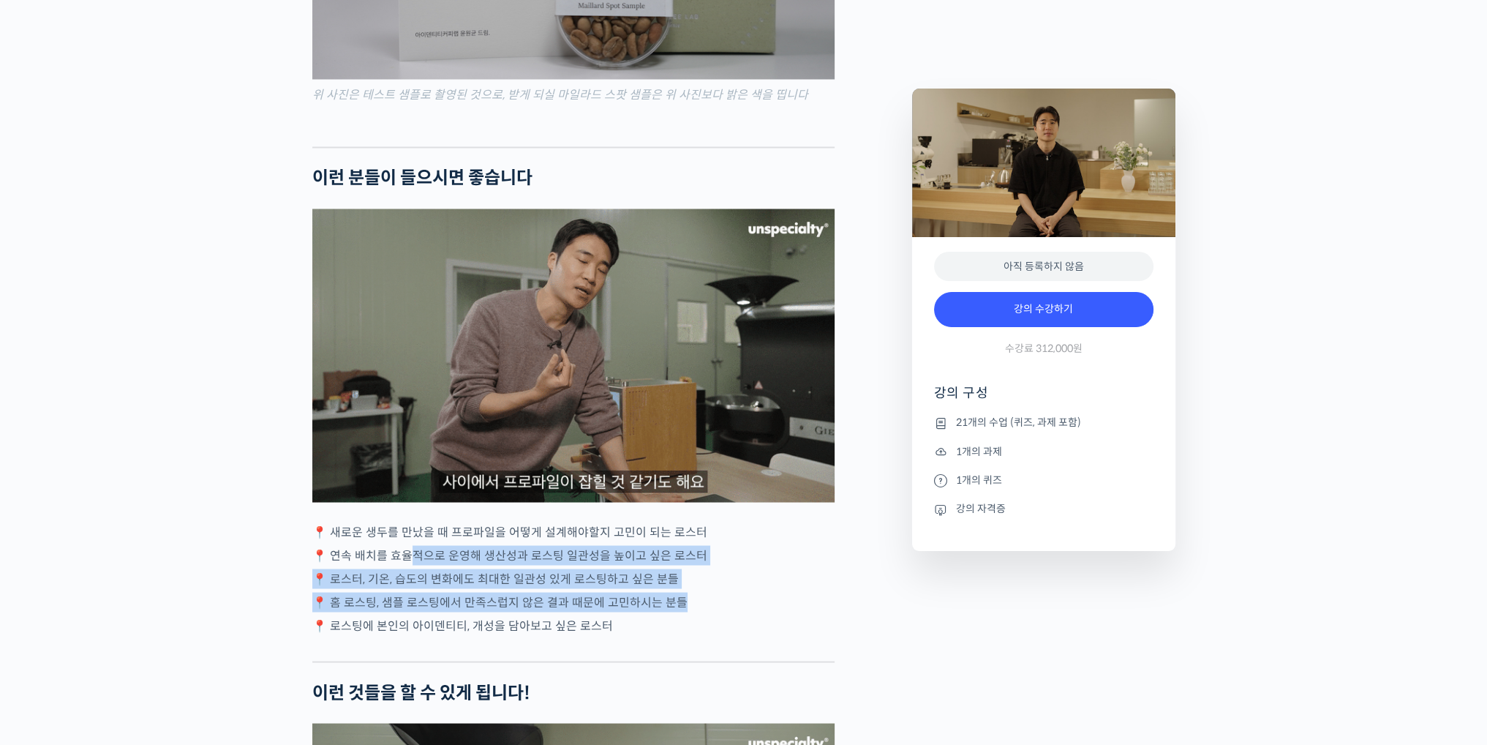
click at [699, 594] on div "윤원균 로스터를 소개합니다! <아이덴티티 커피랩> 대표 2018년 4월 서울 효창동에서 브루잉 전문 카페로 오픈, 가정용 로스터기(Bulle…" at bounding box center [573, 666] width 522 height 7004
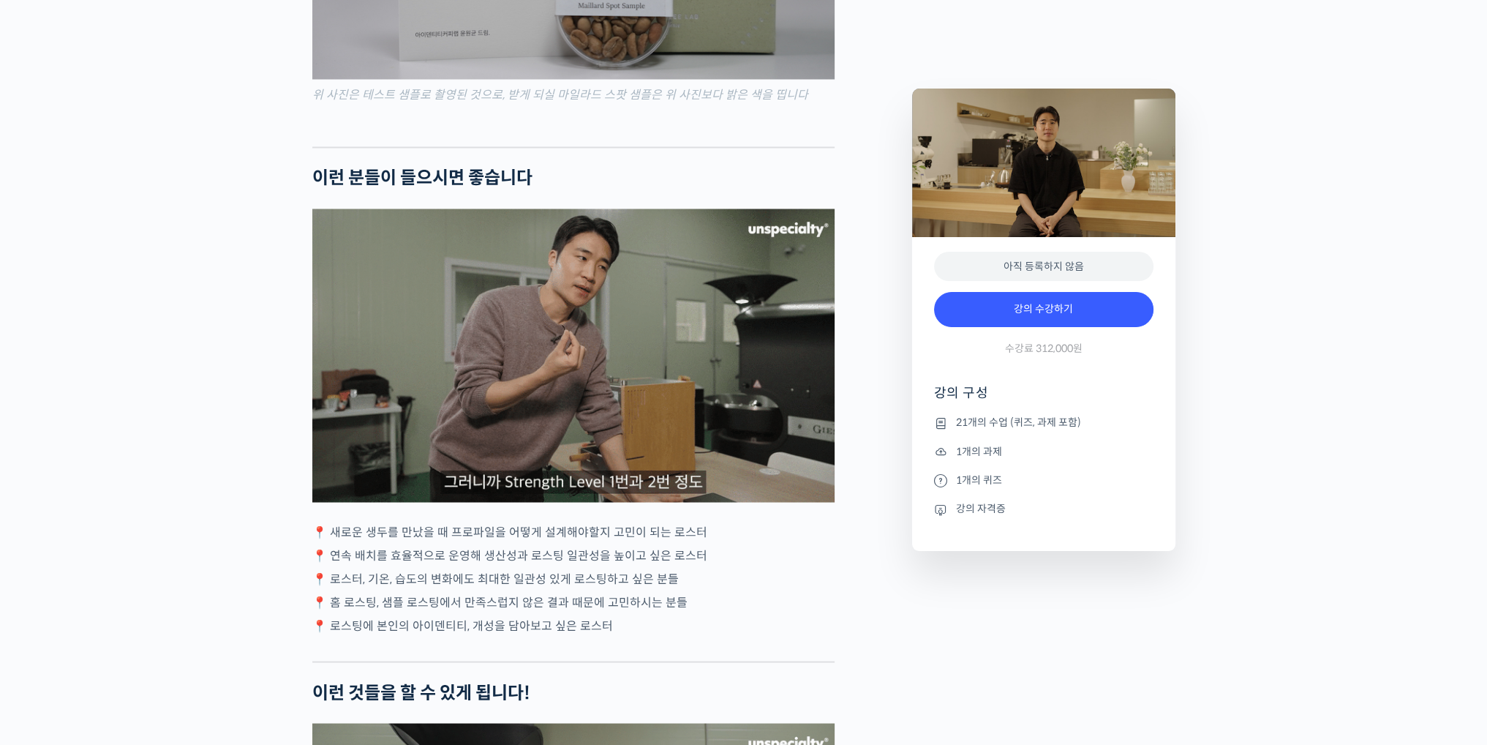
click at [702, 639] on div at bounding box center [573, 650] width 522 height 22
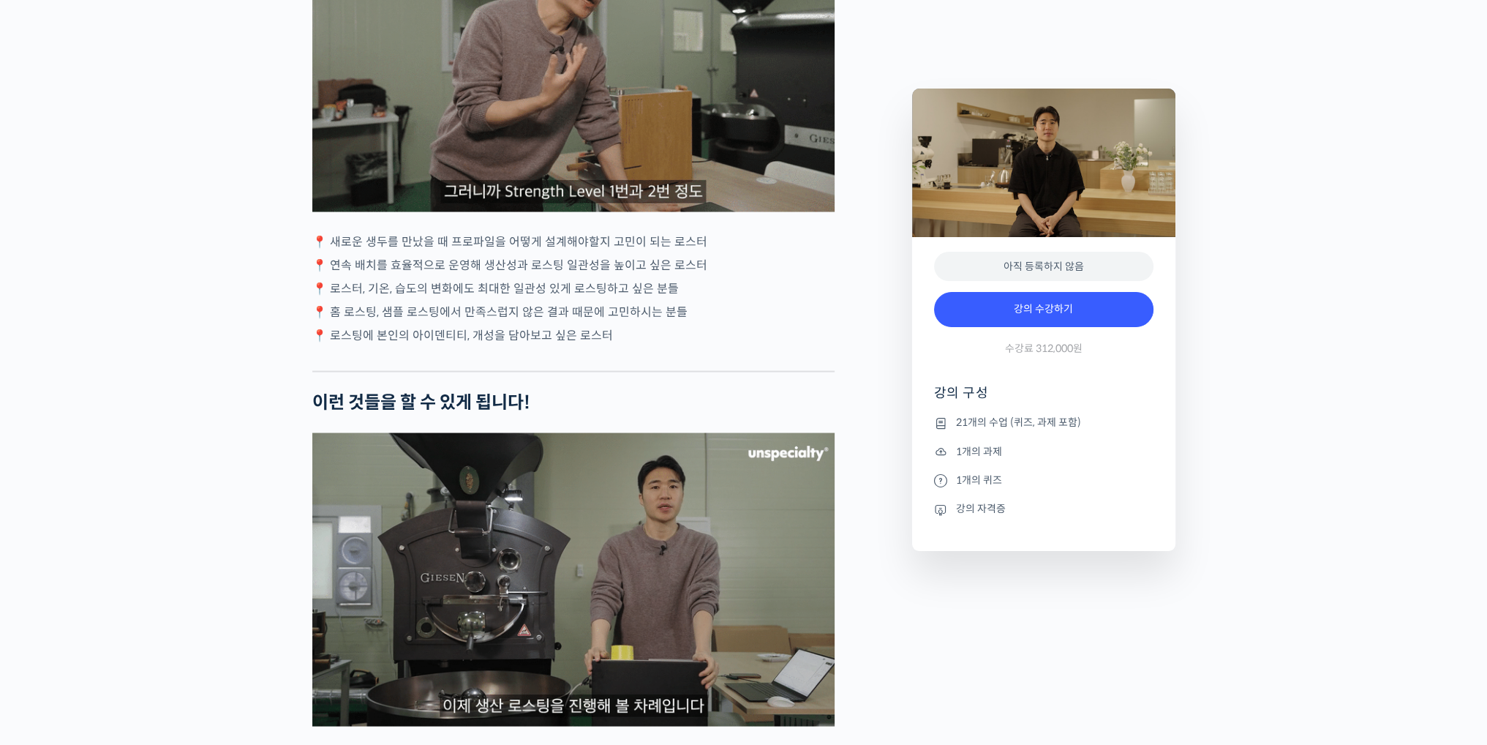
scroll to position [3731, 0]
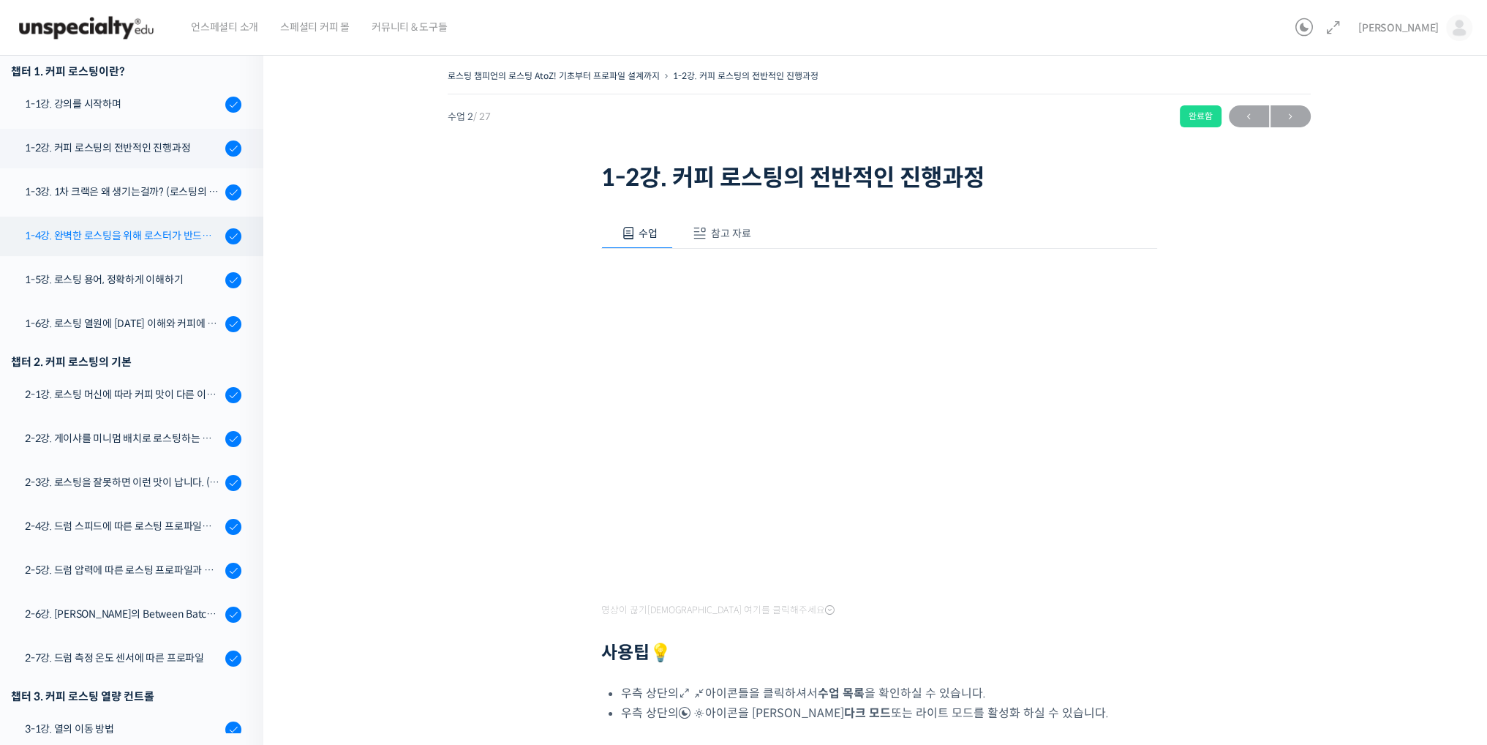
scroll to position [37, 0]
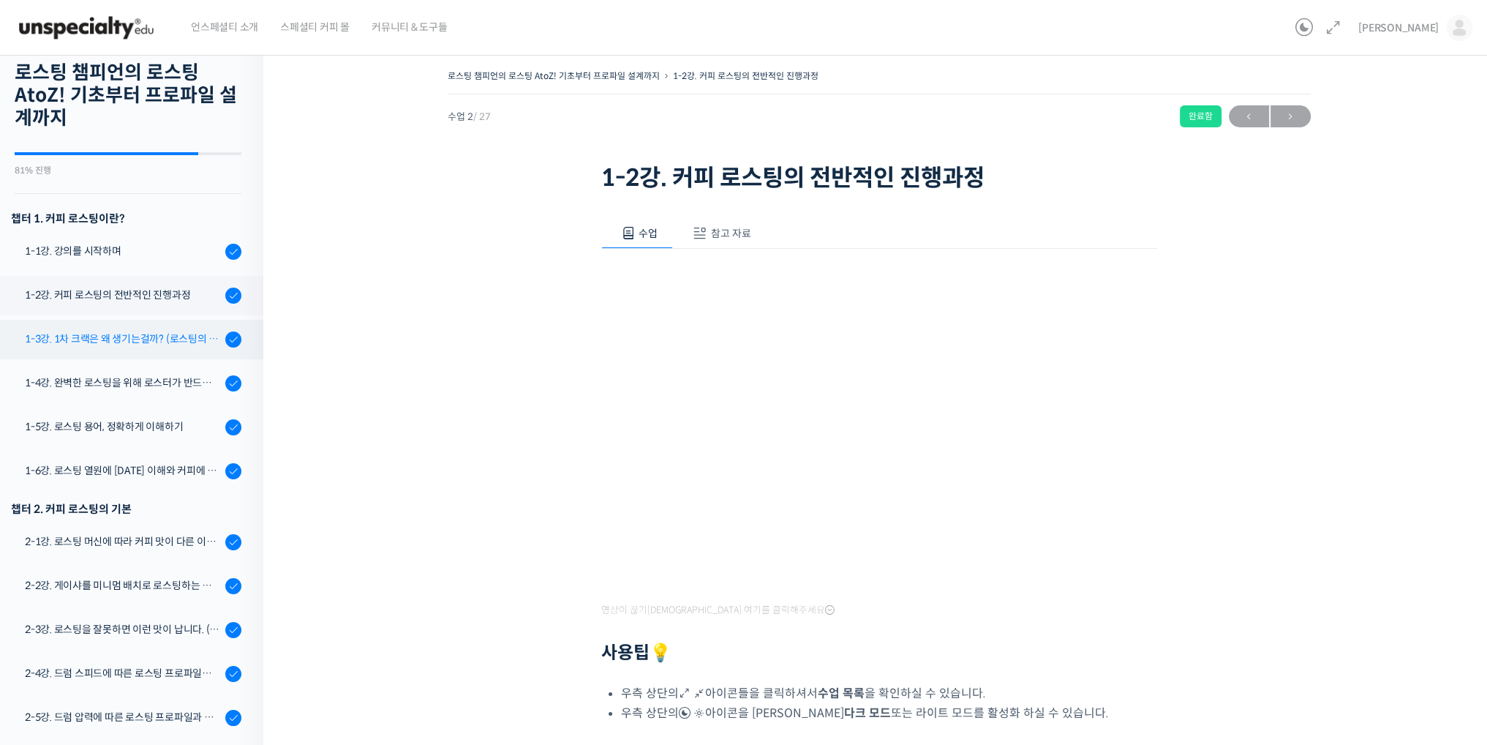
click at [123, 344] on div "1-3강. 1차 크랙은 왜 생기는걸까? (로스팅의 물리적, 화학적 변화)" at bounding box center [123, 339] width 196 height 16
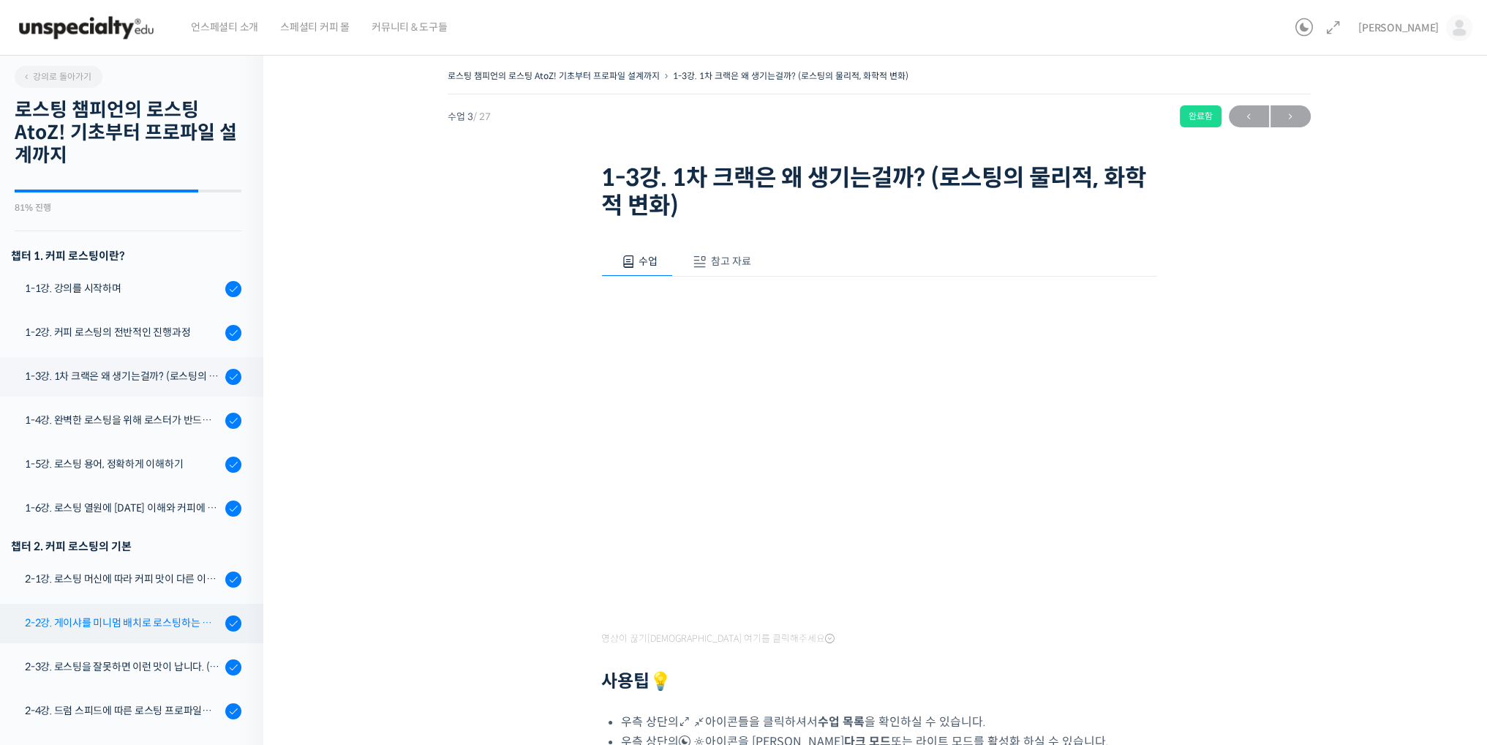
scroll to position [223, 0]
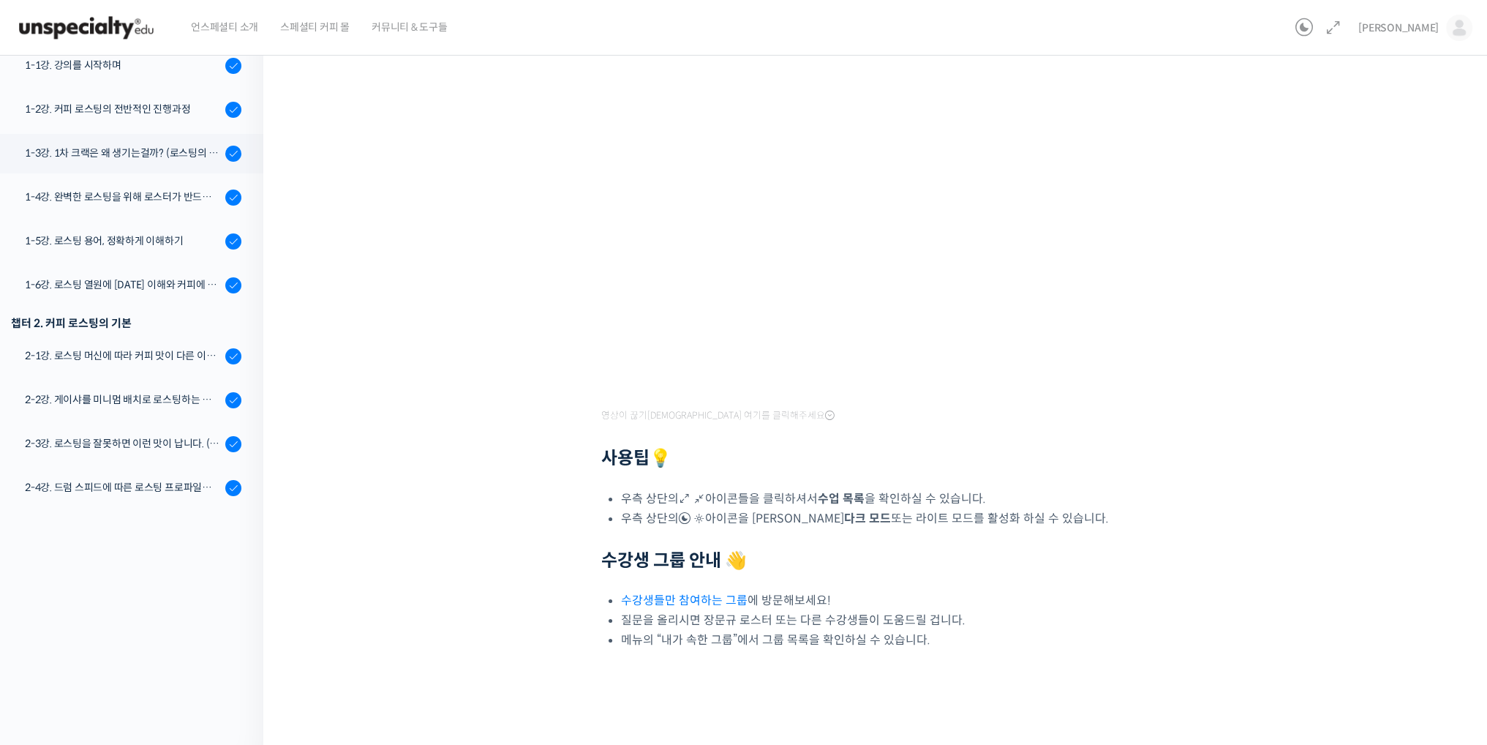
click at [263, 504] on div "로스팅 챔피언의 로스팅 AtoZ! 기초부터 프로파일 설계까지 1-3강. 1차 크랙은 왜 생기는걸까? (로스팅의 물리적, 화학적 변화) 완료함 …" at bounding box center [878, 284] width 1231 height 926
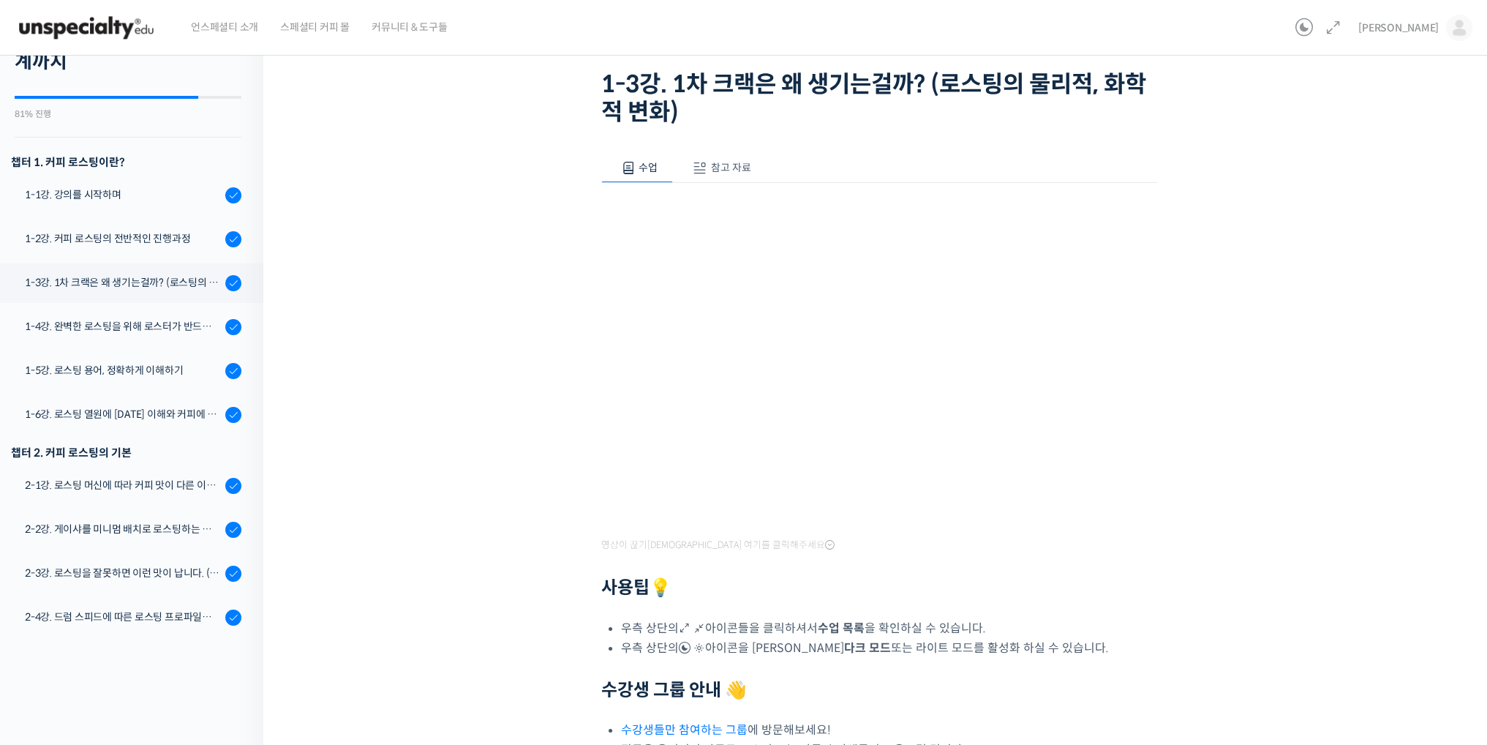
scroll to position [0, 0]
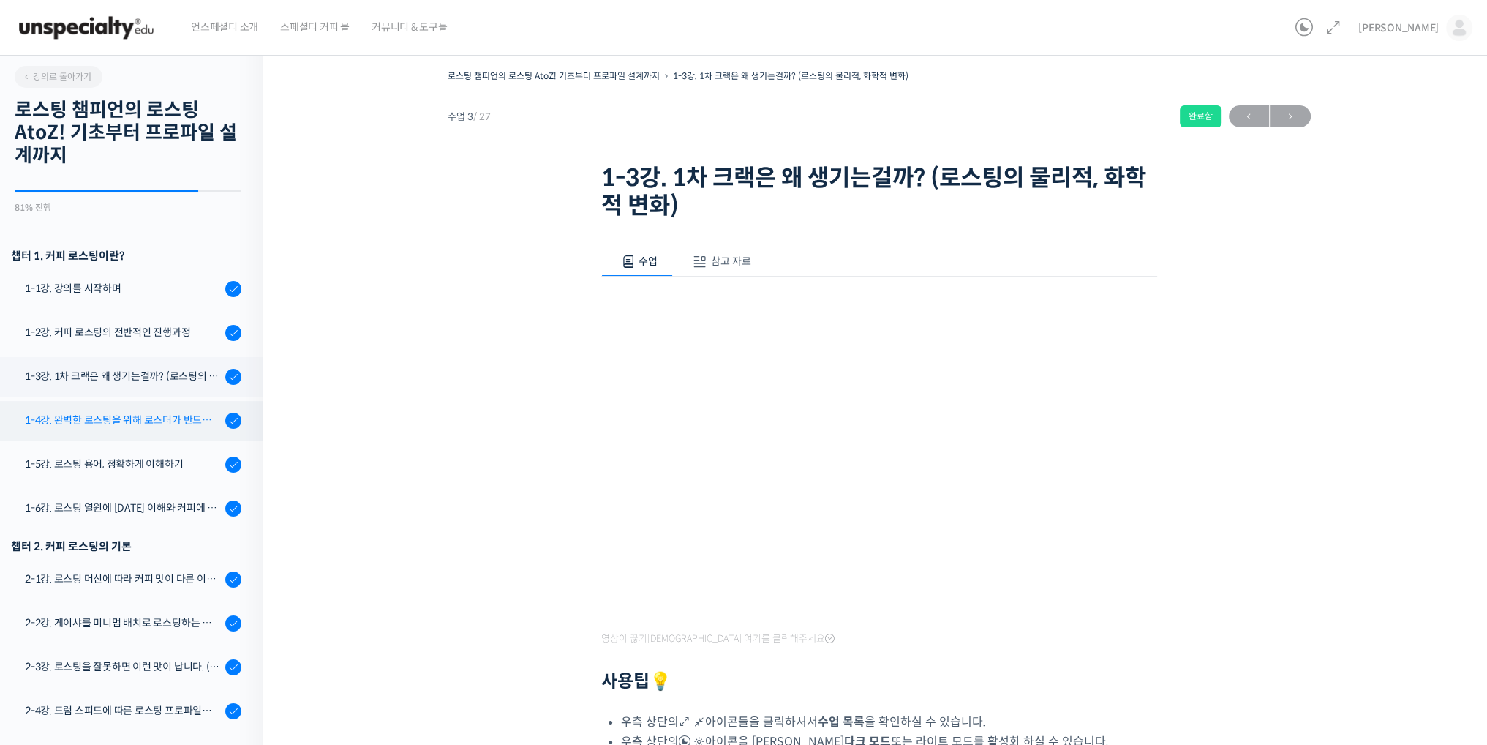
click at [170, 425] on div "1-4강. 완벽한 로스팅을 위해 로스터가 반드시 갖춰야 할 것 (로스팅 목표 설정하기)" at bounding box center [123, 420] width 196 height 16
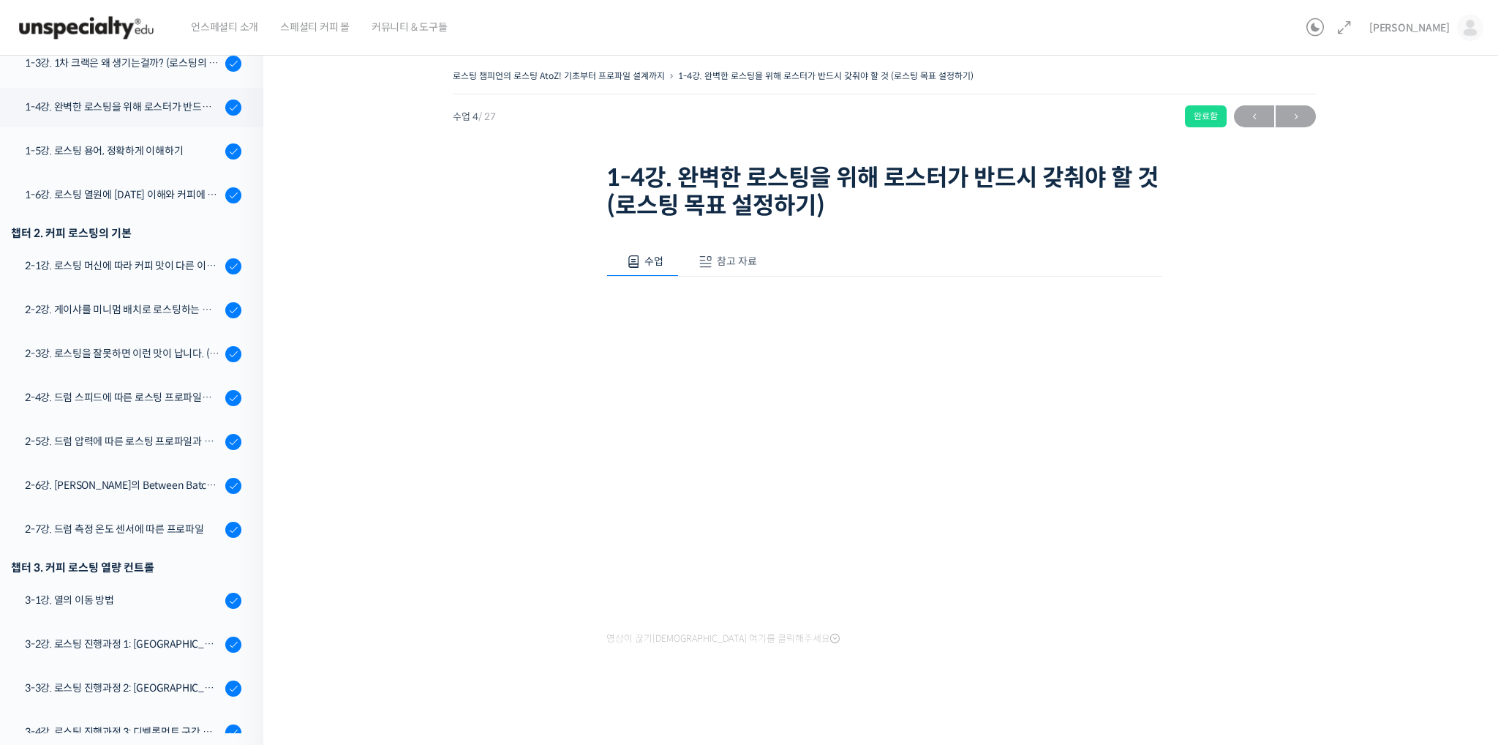
scroll to position [345, 0]
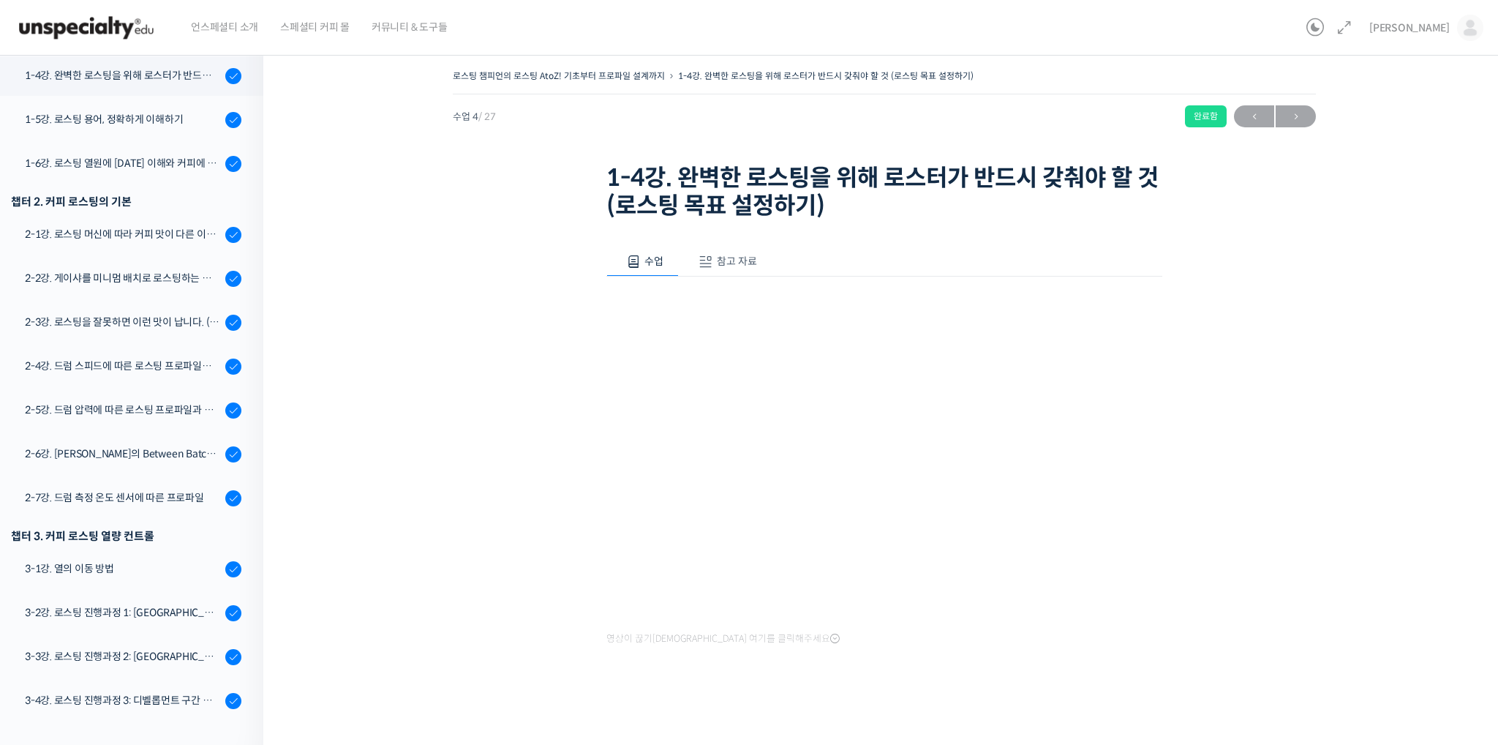
click at [722, 265] on span "참고 자료" at bounding box center [737, 261] width 40 height 13
click at [653, 316] on link "PPT 수업 자료 (클릭하시면 새 창에서 열립니다)" at bounding box center [723, 309] width 233 height 15
click at [667, 270] on button "수업" at bounding box center [643, 262] width 72 height 31
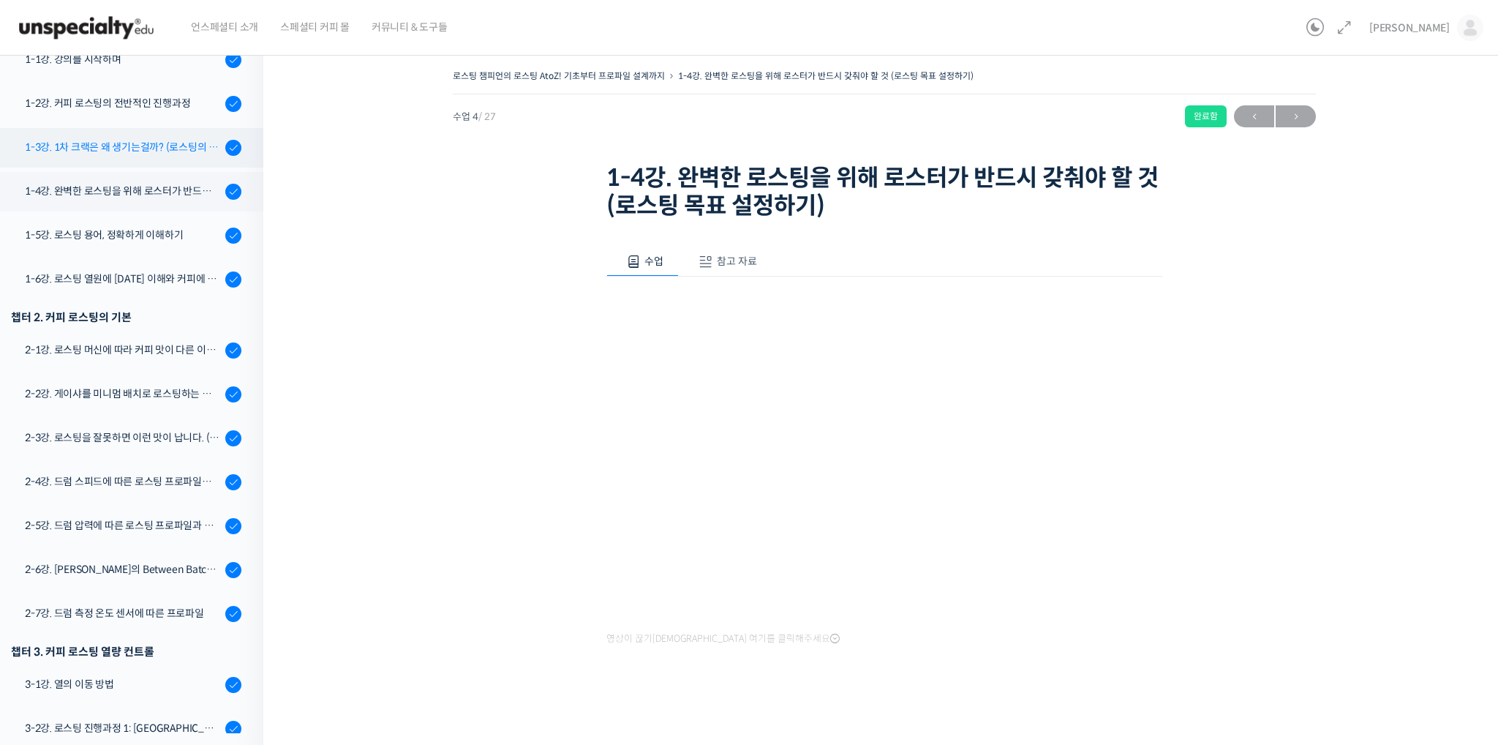
scroll to position [125, 0]
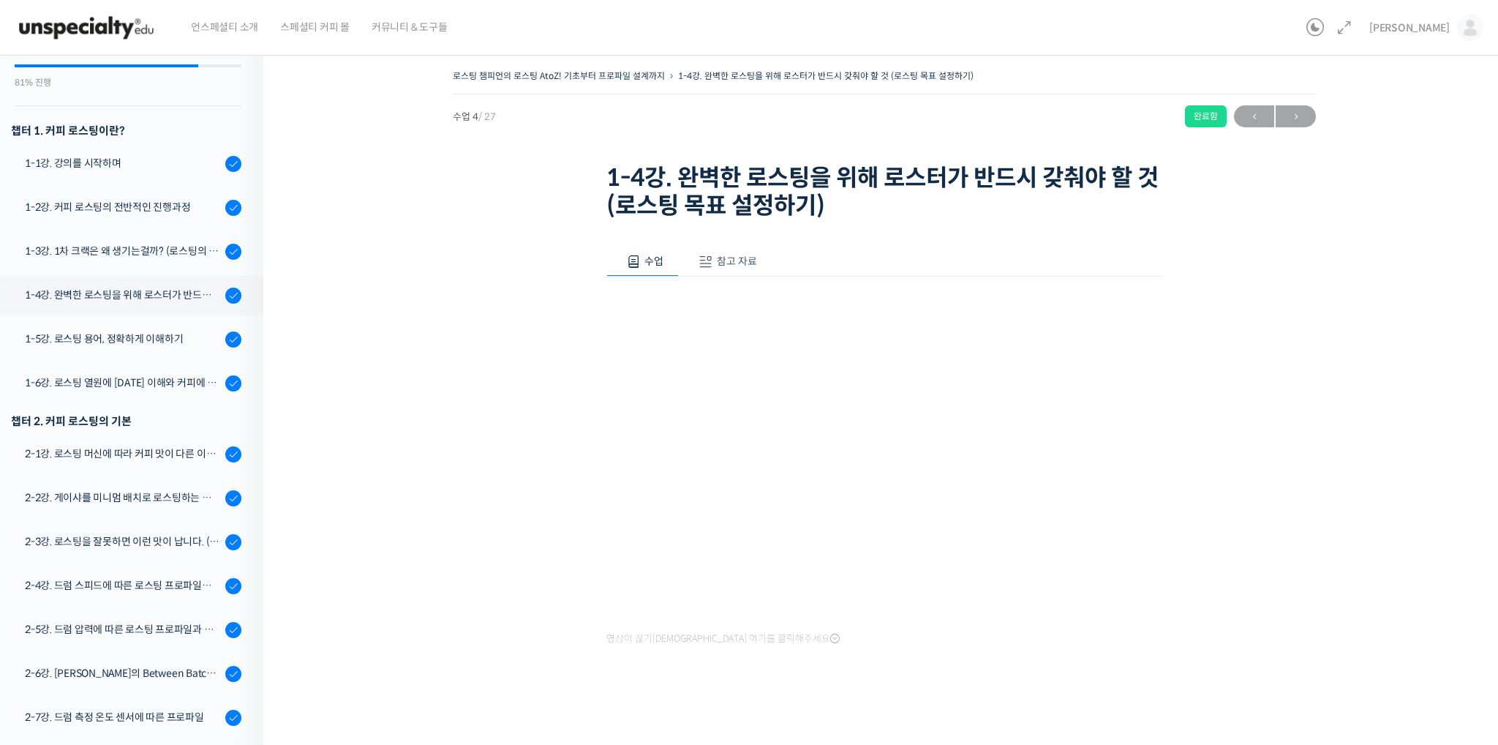
click at [1188, 402] on div "로스팅 챔피언의 로스팅 AtoZ! 기초부터 프로파일 설계까지 1-4강. 완벽한 로스팅을 위해 로스터가 반드시 갖춰야 할 것 (로스팅 목표 설정…" at bounding box center [885, 391] width 1096 height 650
